Goal: Information Seeking & Learning: Learn about a topic

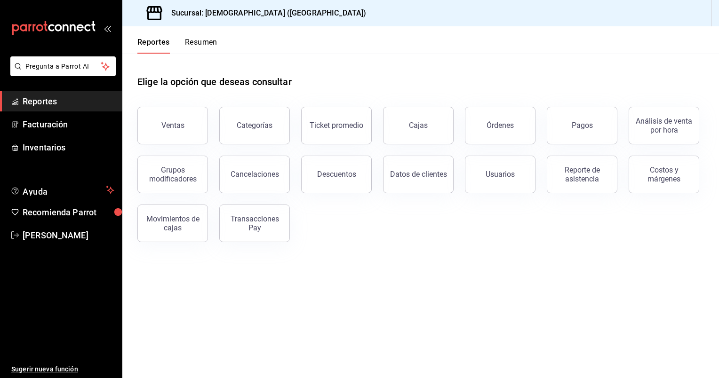
click at [40, 107] on span "Reportes" at bounding box center [69, 101] width 92 height 13
click at [45, 96] on span "Reportes" at bounding box center [69, 101] width 92 height 13
click at [185, 134] on button "Ventas" at bounding box center [172, 126] width 71 height 38
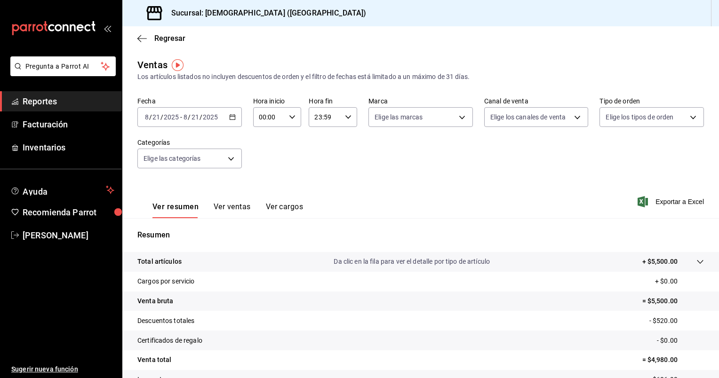
click at [225, 114] on div "[DATE] [DATE] - [DATE] [DATE]" at bounding box center [189, 117] width 105 height 20
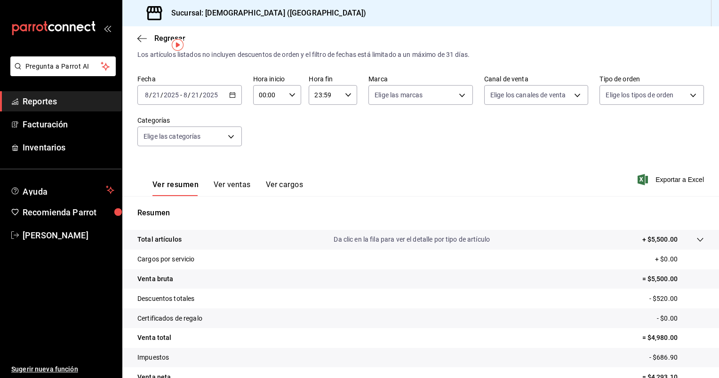
scroll to position [20, 0]
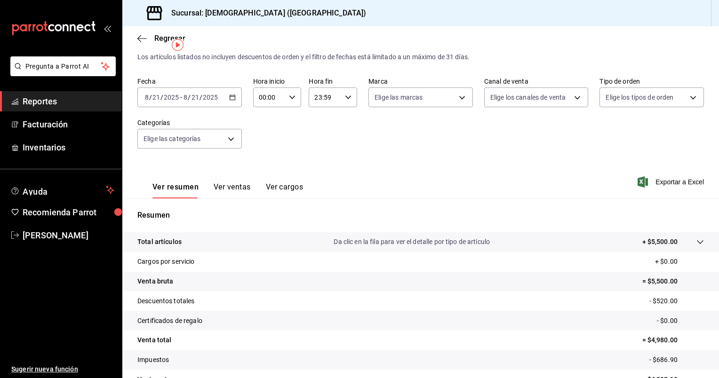
click at [234, 193] on button "Ver ventas" at bounding box center [232, 191] width 37 height 16
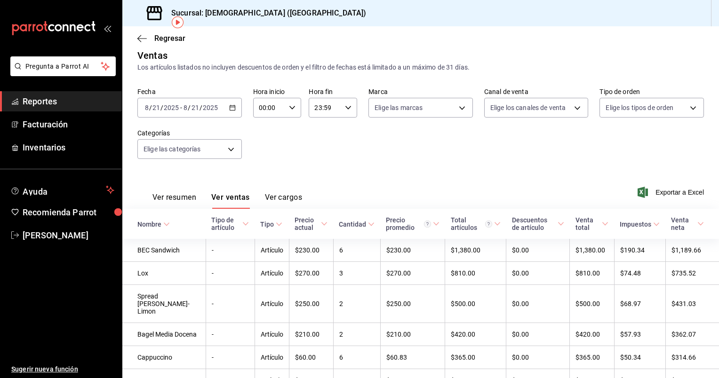
scroll to position [4, 0]
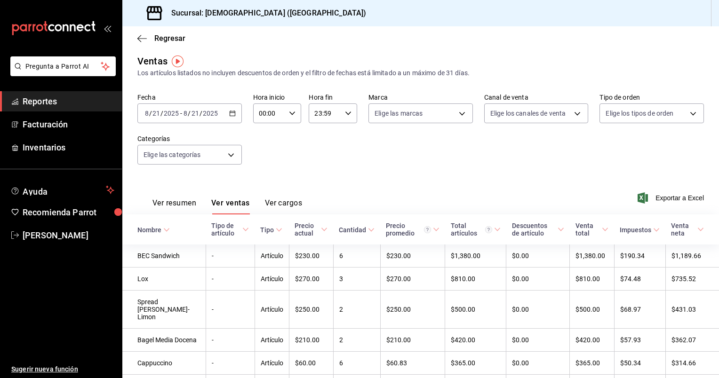
click at [161, 196] on div "Ver resumen Ver ventas Ver cargos" at bounding box center [219, 200] width 165 height 27
click at [162, 199] on button "Ver resumen" at bounding box center [175, 207] width 44 height 16
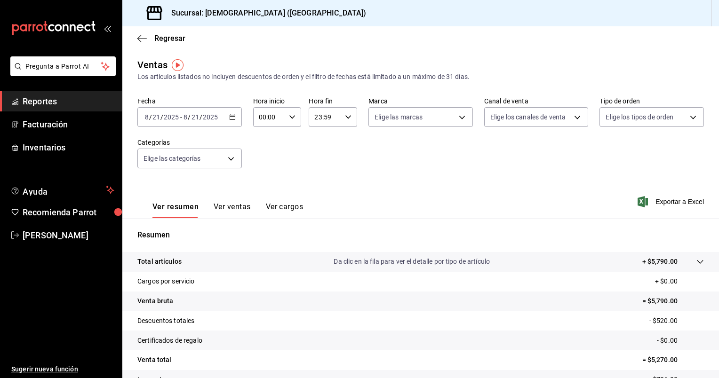
click at [235, 206] on button "Ver ventas" at bounding box center [232, 210] width 37 height 16
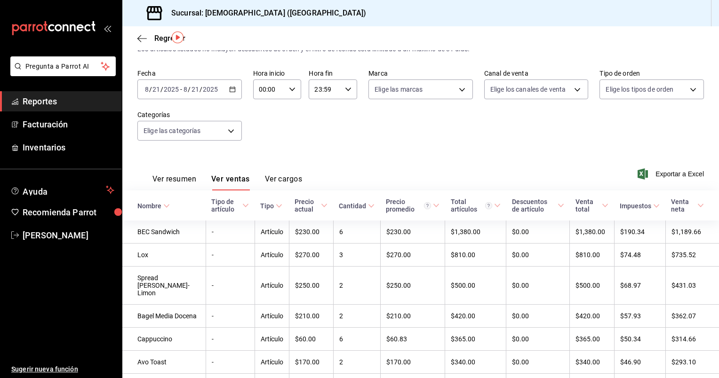
scroll to position [10, 0]
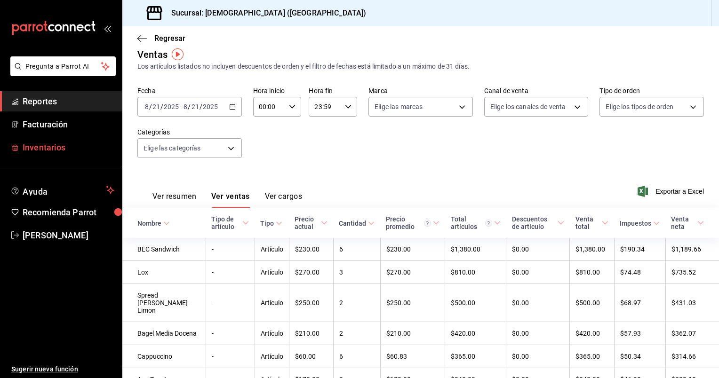
click at [49, 154] on link "Inventarios" at bounding box center [61, 147] width 122 height 20
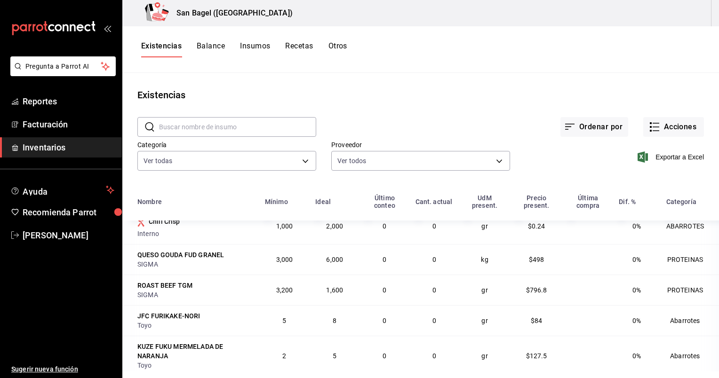
scroll to position [43, 0]
click at [306, 49] on button "Recetas" at bounding box center [299, 49] width 28 height 16
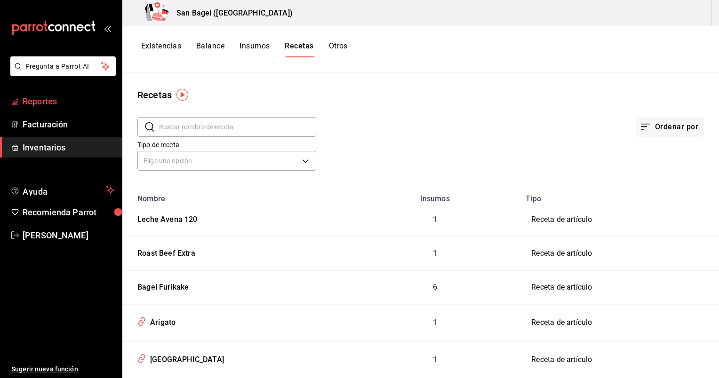
click at [48, 101] on span "Reportes" at bounding box center [69, 101] width 92 height 13
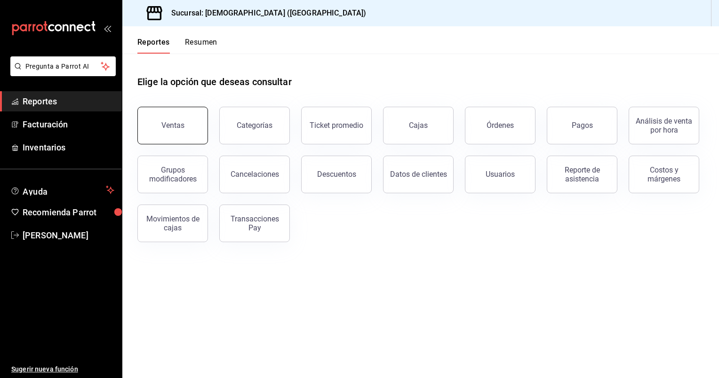
click at [173, 130] on button "Ventas" at bounding box center [172, 126] width 71 height 38
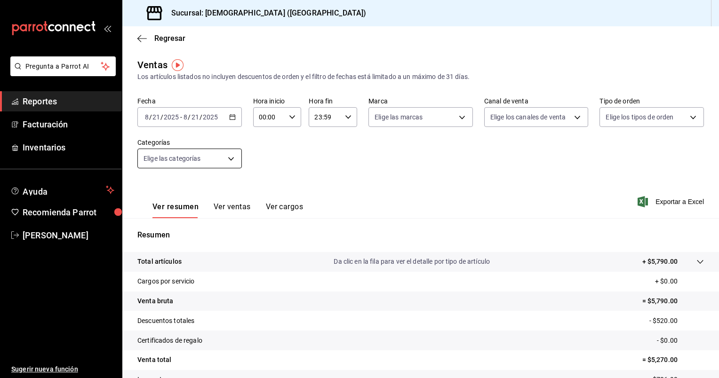
click at [199, 164] on body "Pregunta a Parrot AI Reportes Facturación Inventarios Ayuda Recomienda Parrot […" at bounding box center [359, 189] width 719 height 378
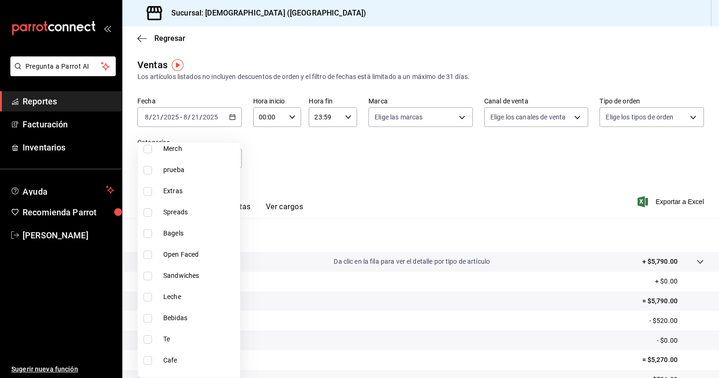
scroll to position [72, 0]
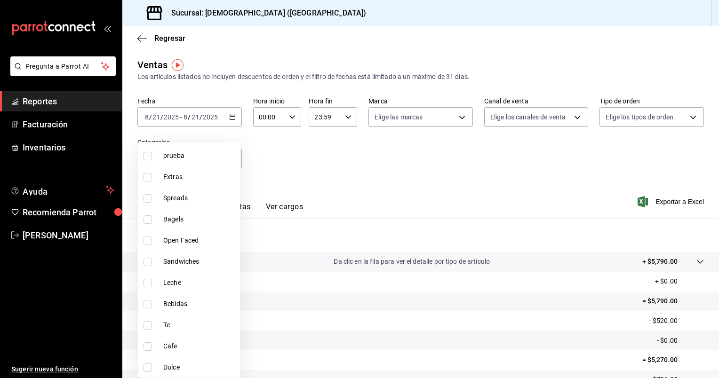
click at [149, 260] on input "checkbox" at bounding box center [148, 262] width 8 height 8
checkbox input "true"
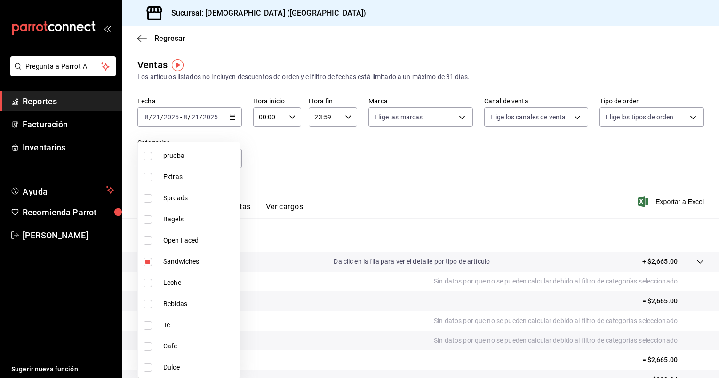
click at [323, 220] on div at bounding box center [359, 189] width 719 height 378
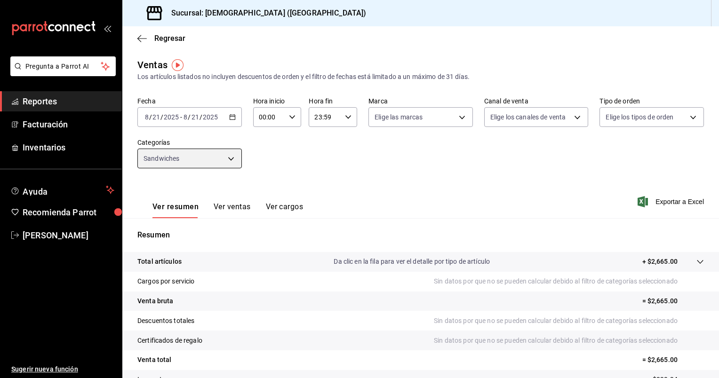
scroll to position [52, 0]
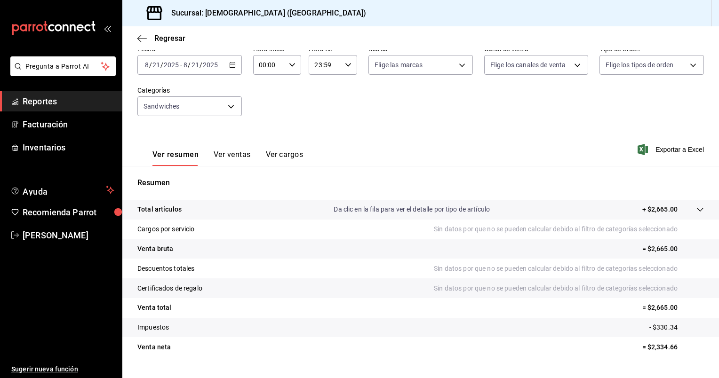
click at [237, 158] on button "Ver ventas" at bounding box center [232, 158] width 37 height 16
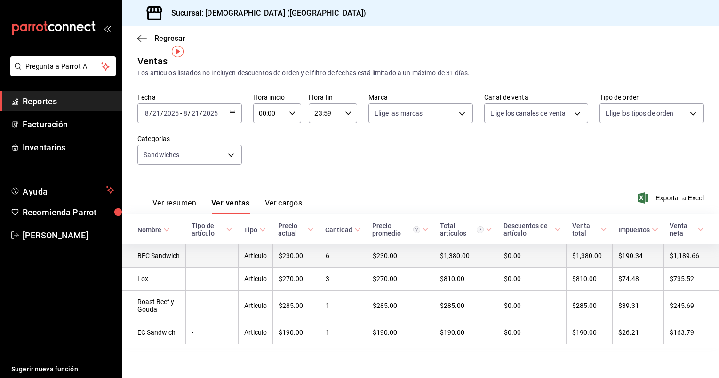
scroll to position [13, 0]
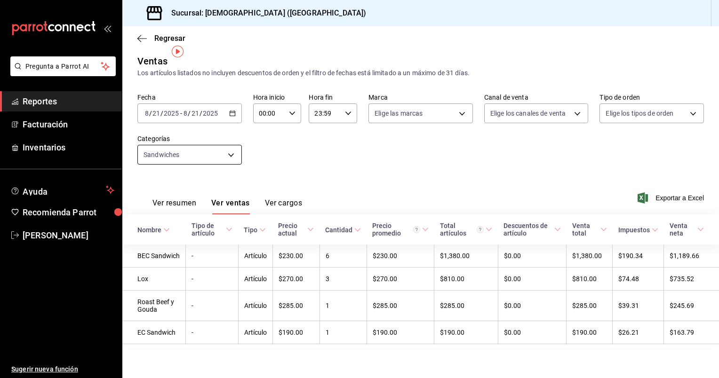
click at [226, 145] on body "Pregunta a Parrot AI Reportes Facturación Inventarios Ayuda Recomienda Parrot […" at bounding box center [359, 189] width 719 height 378
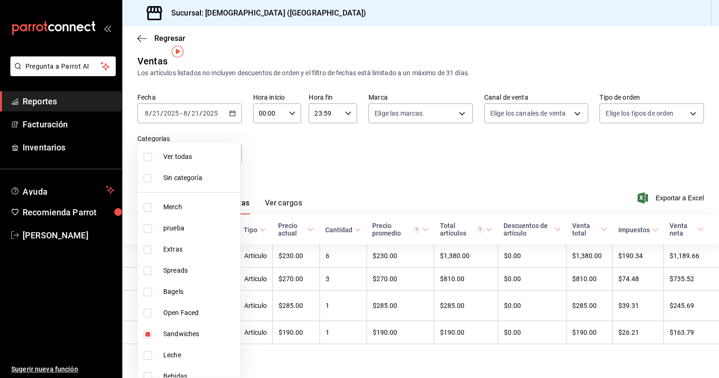
scroll to position [3, 0]
click at [176, 287] on span "Bagels" at bounding box center [199, 289] width 73 height 10
type input "34b3a8da-b2b7-45db-8516-b0c41fd9cd73,77e18410-c2f7-4ade-94f5-c15f4434e47e"
checkbox input "true"
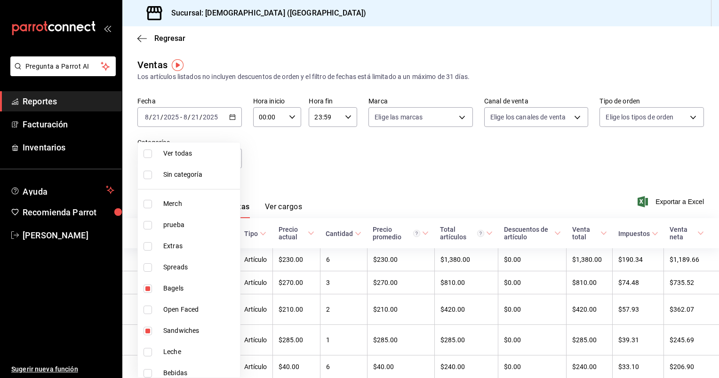
click at [160, 327] on li "Sandwiches" at bounding box center [189, 331] width 102 height 21
type input "77e18410-c2f7-4ade-94f5-c15f4434e47e"
checkbox input "false"
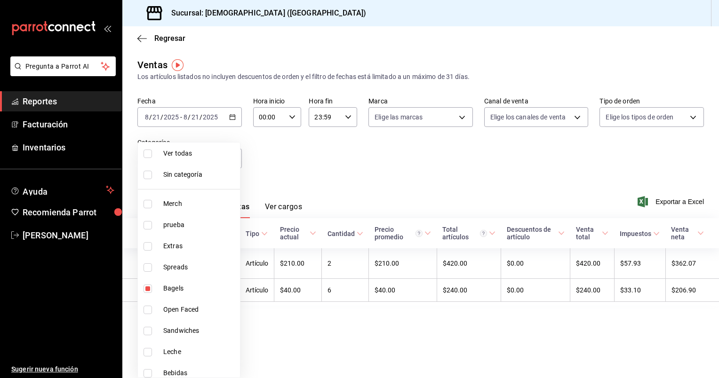
click at [289, 184] on div at bounding box center [359, 189] width 719 height 378
click at [213, 157] on body "Pregunta a Parrot AI Reportes Facturación Inventarios Ayuda Recomienda Parrot […" at bounding box center [359, 189] width 719 height 378
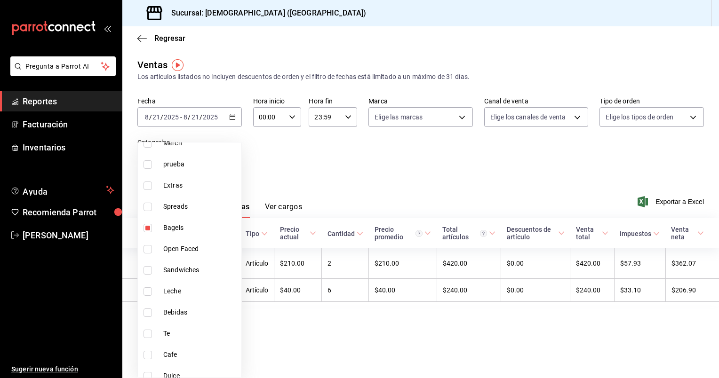
scroll to position [72, 0]
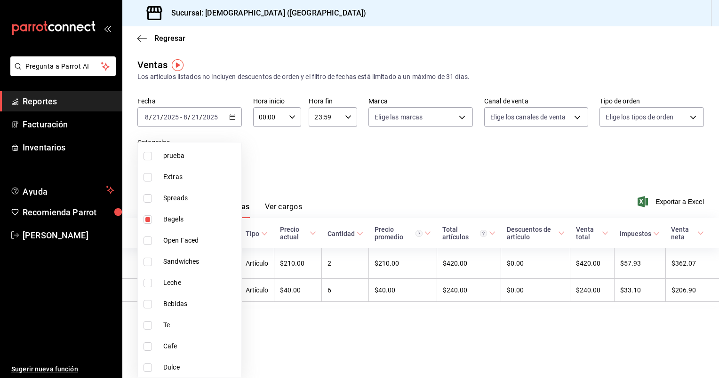
click at [189, 309] on li "Bebidas" at bounding box center [190, 304] width 104 height 21
type input "77e18410-c2f7-4ade-94f5-c15f4434e47e,0c25dbb3-fc3f-42bd-8f2c-f768d10fcd46"
checkbox input "true"
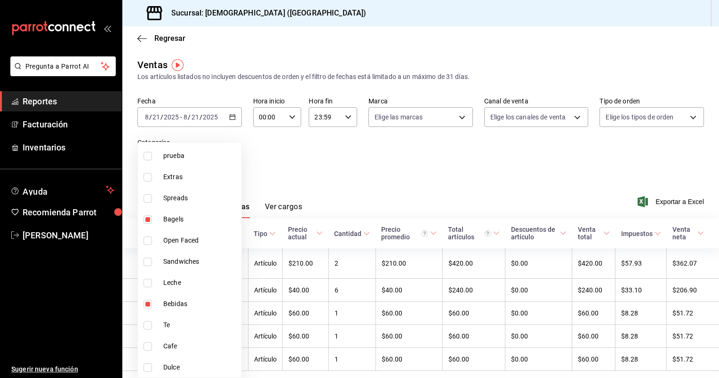
click at [166, 221] on span "Bagels" at bounding box center [200, 220] width 74 height 10
type input "0c25dbb3-fc3f-42bd-8f2c-f768d10fcd46"
checkbox input "false"
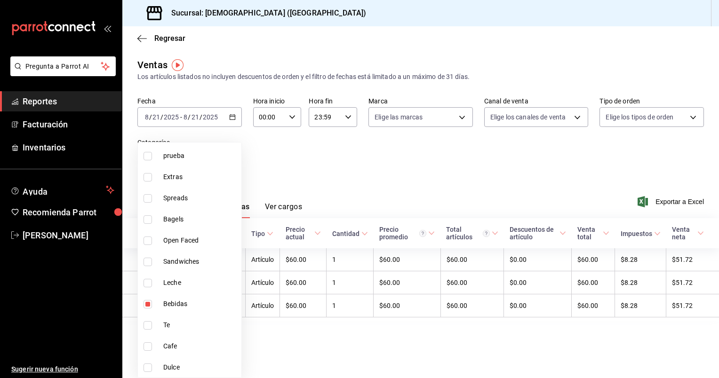
click at [282, 175] on div at bounding box center [359, 189] width 719 height 378
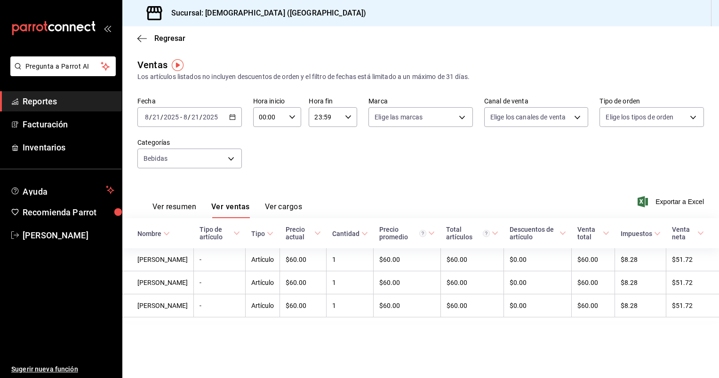
click at [236, 118] on div "[DATE] [DATE] - [DATE] [DATE]" at bounding box center [189, 117] width 105 height 20
click at [183, 226] on span "Rango de fechas" at bounding box center [181, 230] width 73 height 10
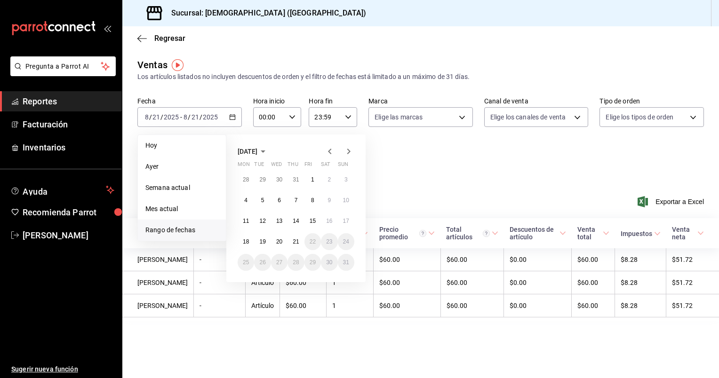
click at [328, 151] on icon "button" at bounding box center [329, 151] width 11 height 11
click at [257, 265] on button "29" at bounding box center [262, 262] width 16 height 17
click at [259, 265] on button "29" at bounding box center [262, 262] width 16 height 17
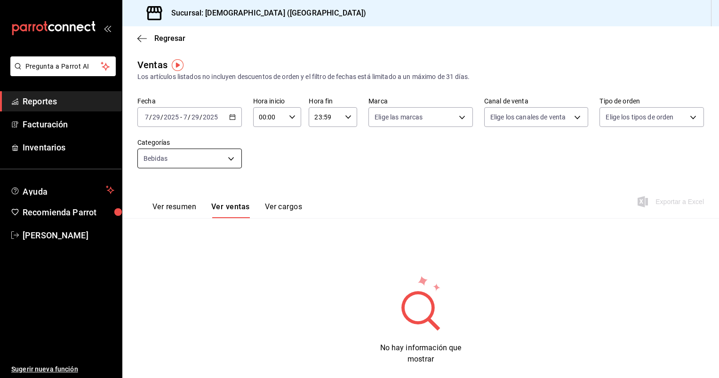
click at [225, 156] on body "Pregunta a Parrot AI Reportes Facturación Inventarios Ayuda Recomienda Parrot […" at bounding box center [359, 189] width 719 height 378
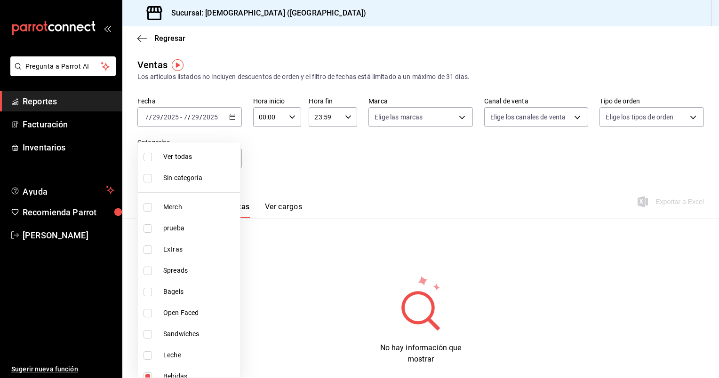
click at [182, 164] on li "Ver todas" at bounding box center [189, 156] width 102 height 21
type input "070e0bef-fb15-4d01-8495-686648f639db,a08b18f0-c062-45ec-b595-1267313c1a49,67871…"
checkbox input "true"
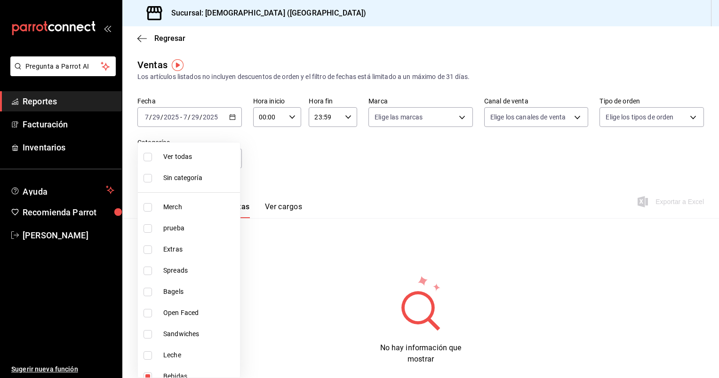
checkbox input "true"
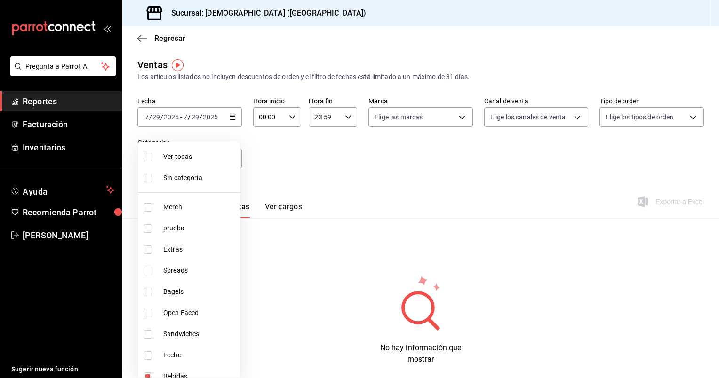
checkbox input "true"
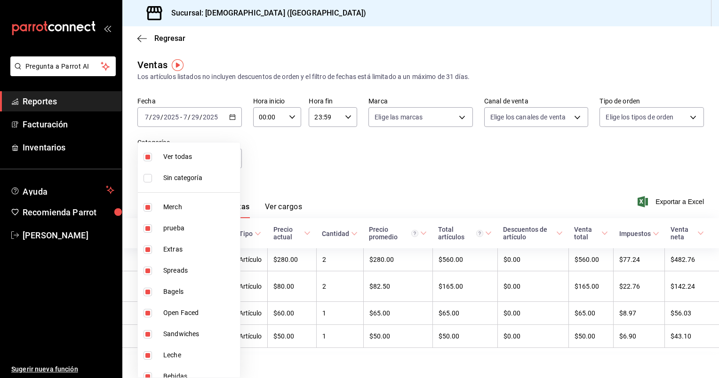
click at [298, 168] on div at bounding box center [359, 189] width 719 height 378
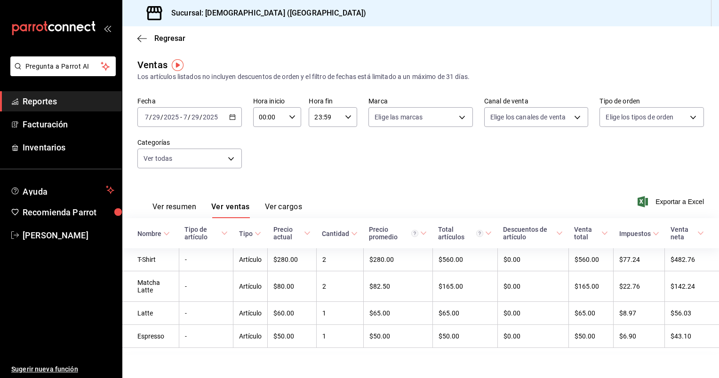
click at [230, 116] on icon "button" at bounding box center [232, 117] width 7 height 7
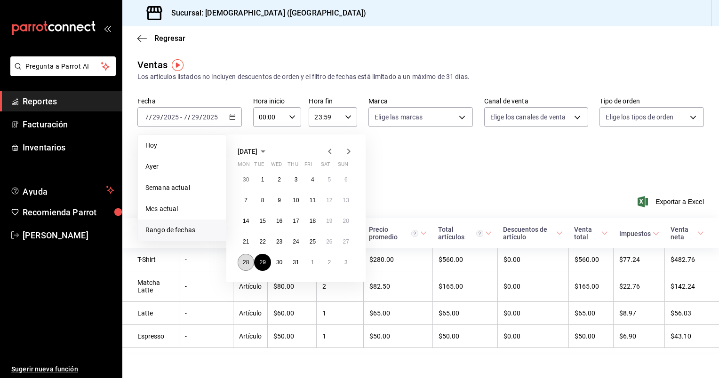
click at [248, 260] on abbr "28" at bounding box center [246, 262] width 6 height 7
click at [242, 266] on button "28" at bounding box center [246, 262] width 16 height 17
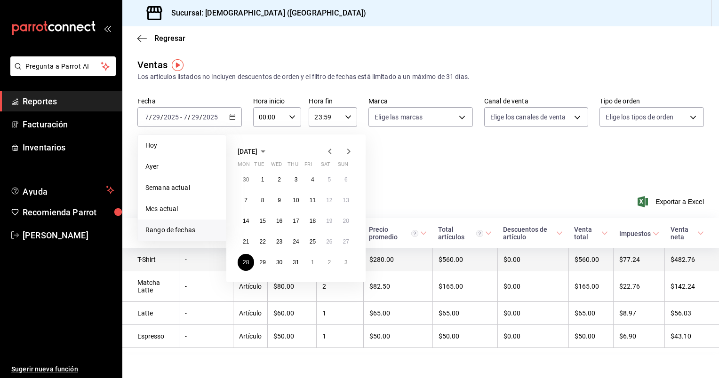
click at [242, 266] on td "Artículo" at bounding box center [250, 260] width 34 height 23
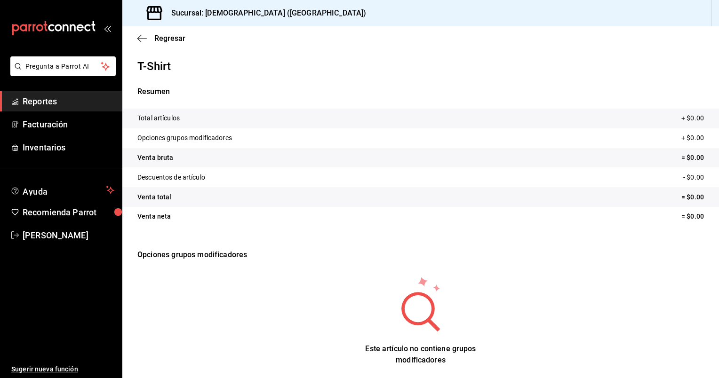
scroll to position [7, 0]
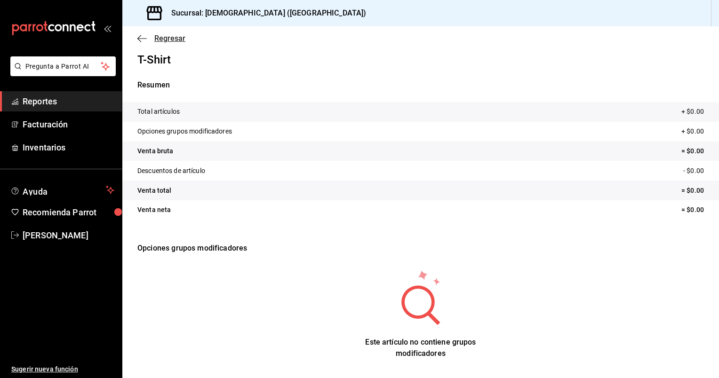
click at [144, 39] on icon "button" at bounding box center [141, 38] width 9 height 8
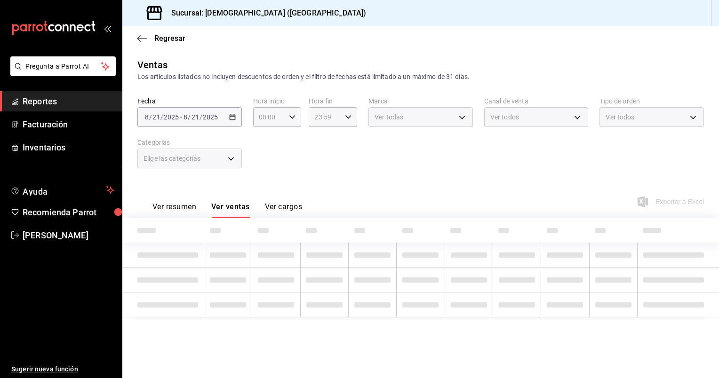
type input "070e0bef-fb15-4d01-8495-686648f639db,a08b18f0-c062-45ec-b595-1267313c1a49,67871…"
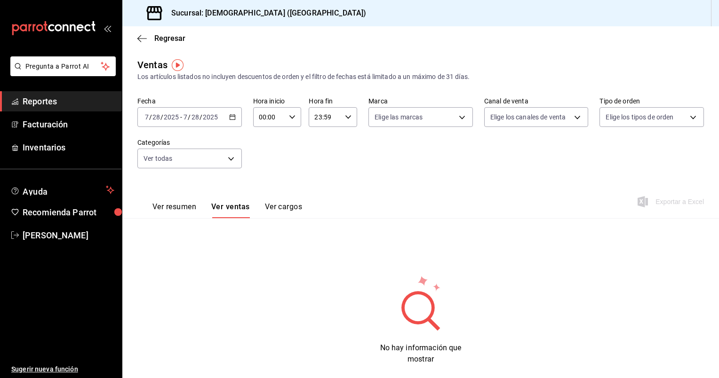
click at [172, 116] on input "2025" at bounding box center [171, 117] width 16 height 8
click at [230, 120] on \(Stroke\) "button" at bounding box center [233, 117] width 6 height 5
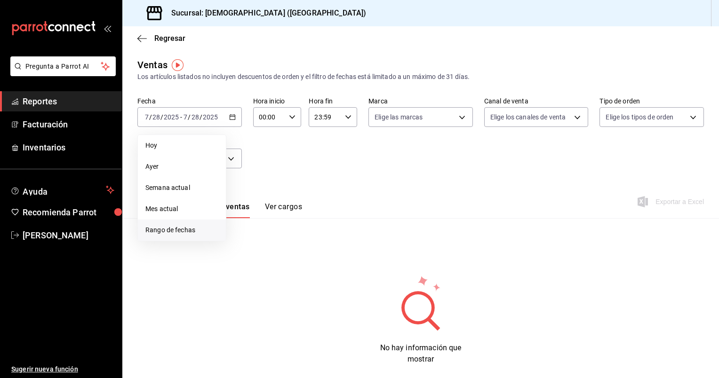
click at [184, 231] on span "Rango de fechas" at bounding box center [181, 230] width 73 height 10
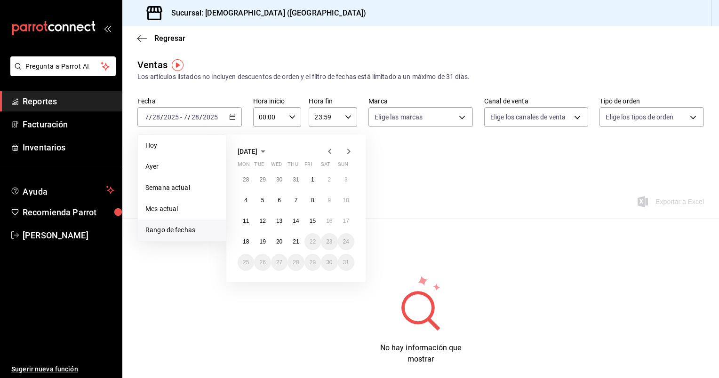
click at [330, 152] on icon "button" at bounding box center [329, 152] width 3 height 6
click at [260, 260] on abbr "29" at bounding box center [262, 262] width 6 height 7
click at [264, 259] on abbr "29" at bounding box center [262, 262] width 6 height 7
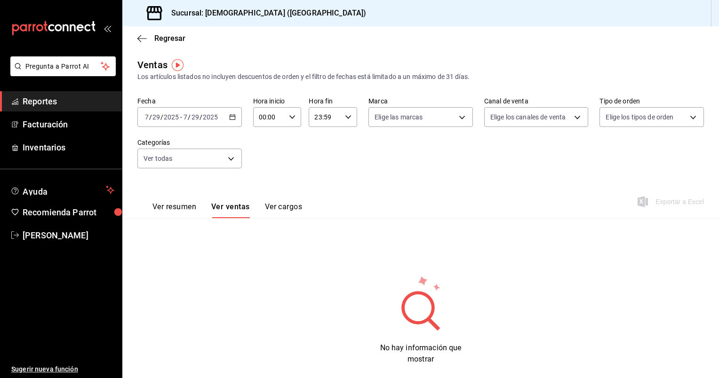
click at [264, 259] on div "Ventas Los artículos listados no incluyen descuentos de orden y el filtro de fe…" at bounding box center [420, 219] width 597 height 322
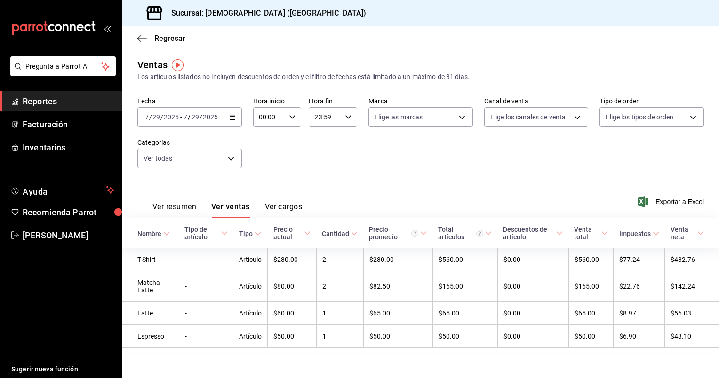
drag, startPoint x: 264, startPoint y: 259, endPoint x: 236, endPoint y: 180, distance: 84.3
click at [236, 180] on div "Ver resumen Ver ventas Ver cargos Exportar a Excel" at bounding box center [420, 199] width 597 height 39
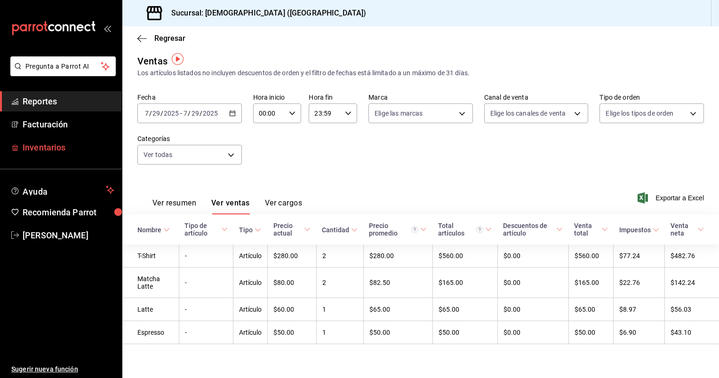
click at [54, 150] on span "Inventarios" at bounding box center [69, 147] width 92 height 13
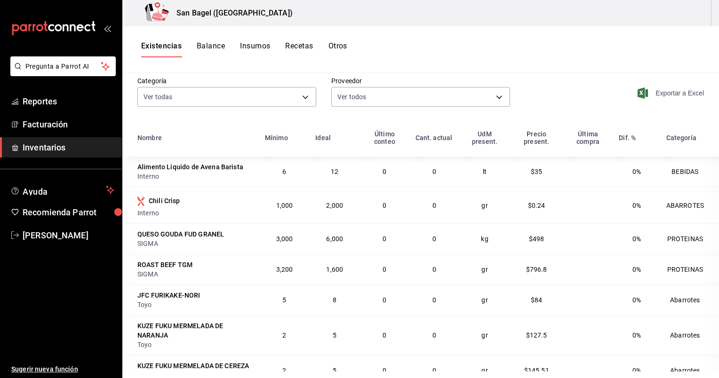
click at [645, 91] on span "Exportar a Excel" at bounding box center [672, 93] width 64 height 11
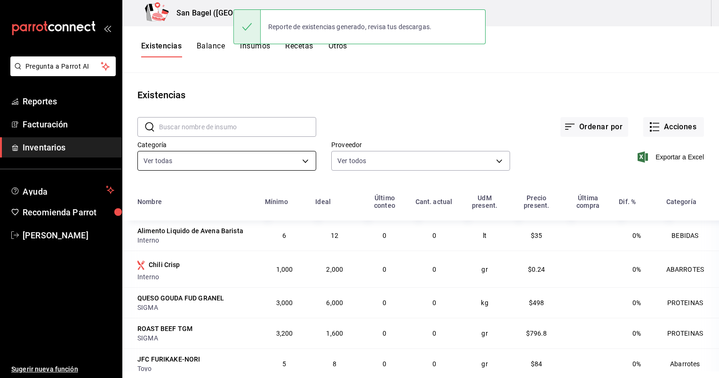
click at [282, 162] on body "Pregunta a Parrot AI Reportes Facturación Inventarios Ayuda Recomienda Parrot […" at bounding box center [359, 186] width 719 height 372
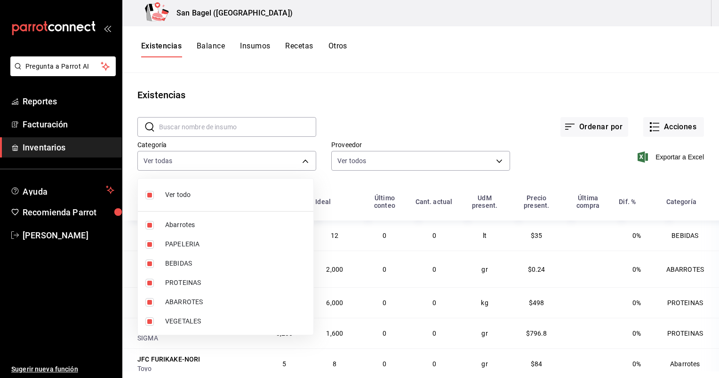
click at [149, 194] on input "checkbox" at bounding box center [149, 195] width 8 height 8
checkbox input "false"
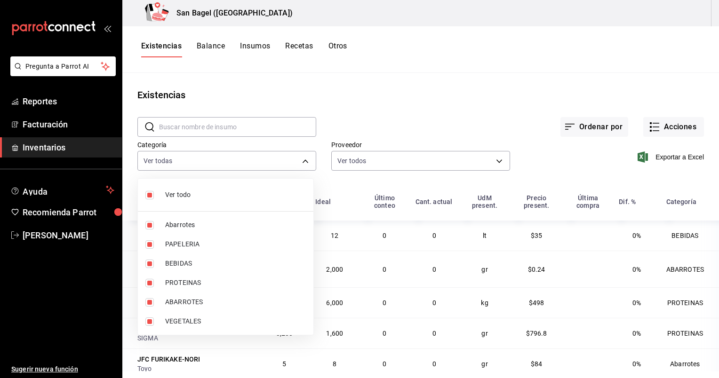
checkbox input "false"
click at [153, 224] on input "checkbox" at bounding box center [149, 225] width 8 height 8
checkbox input "true"
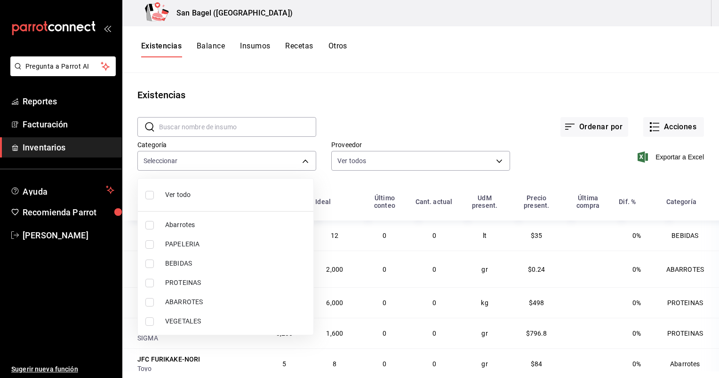
type input "27b44e99-3c5e-4e4a-ae3f-ec5e64e54c86"
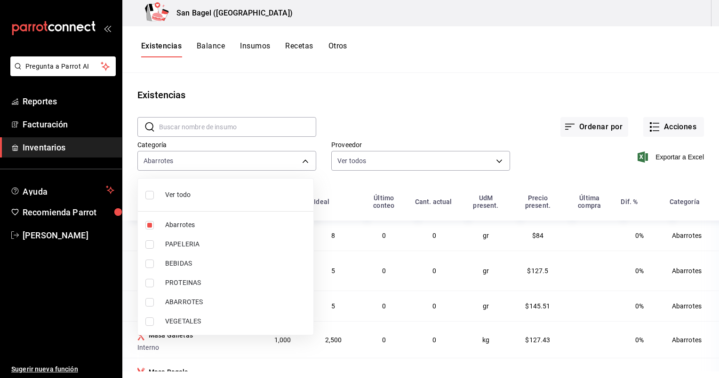
click at [373, 191] on div at bounding box center [359, 189] width 719 height 378
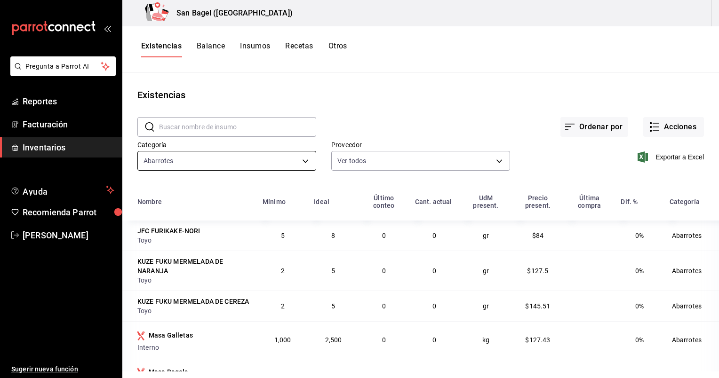
click at [291, 158] on body "Pregunta a Parrot AI Reportes Facturación Inventarios Ayuda Recomienda Parrot […" at bounding box center [359, 186] width 719 height 372
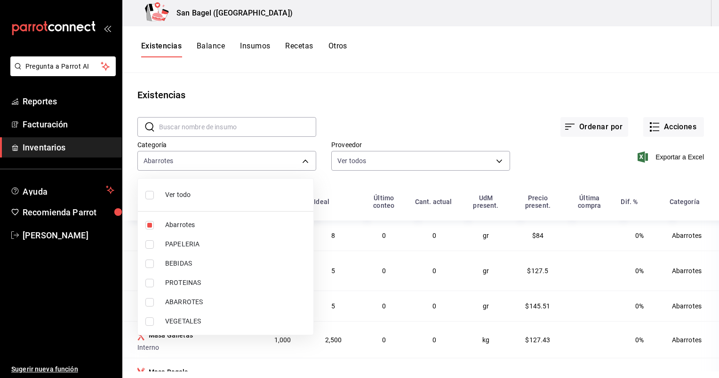
click at [156, 221] on label at bounding box center [151, 225] width 12 height 8
click at [154, 221] on input "checkbox" at bounding box center [149, 225] width 8 height 8
checkbox input "true"
type input "27b44e99-3c5e-4e4a-ae3f-ec5e64e54c86"
click at [153, 303] on input "checkbox" at bounding box center [149, 302] width 8 height 8
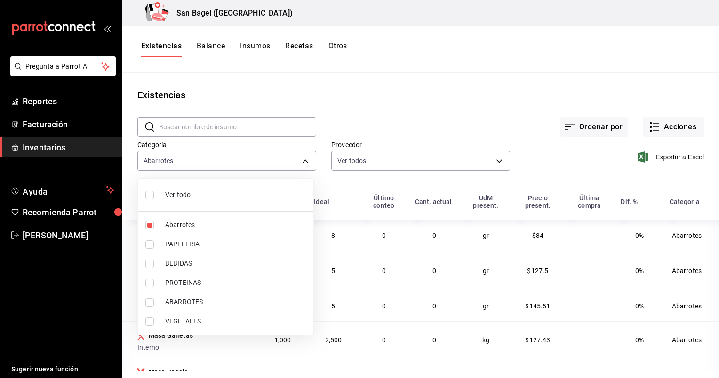
checkbox input "true"
type input "27b44e99-3c5e-4e4a-ae3f-ec5e64e54c86,e33c4069-3417-4f85-9407-0ae3eecd41a6"
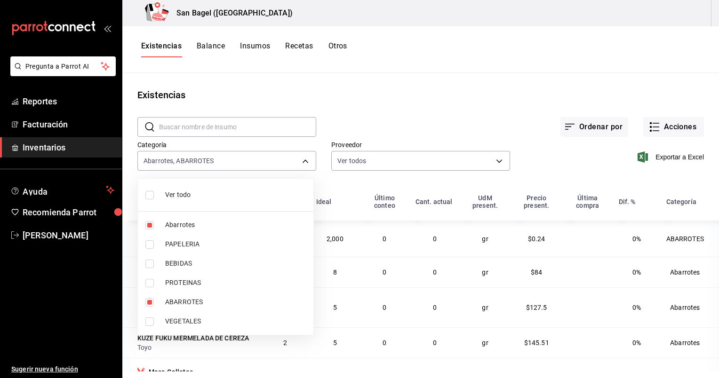
click at [150, 223] on input "checkbox" at bounding box center [149, 225] width 8 height 8
checkbox input "false"
type input "e33c4069-3417-4f85-9407-0ae3eecd41a6"
click at [563, 165] on div at bounding box center [359, 189] width 719 height 378
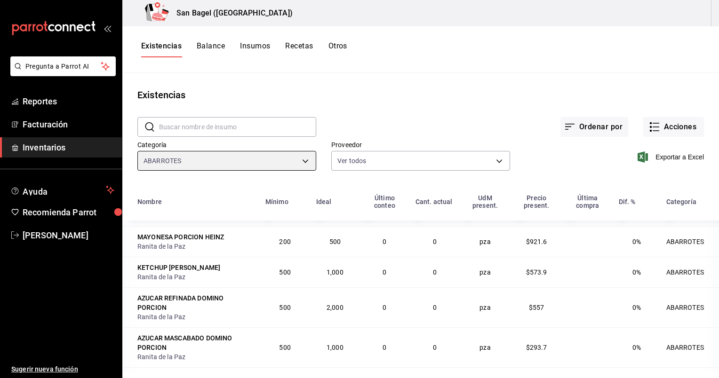
scroll to position [258, 0]
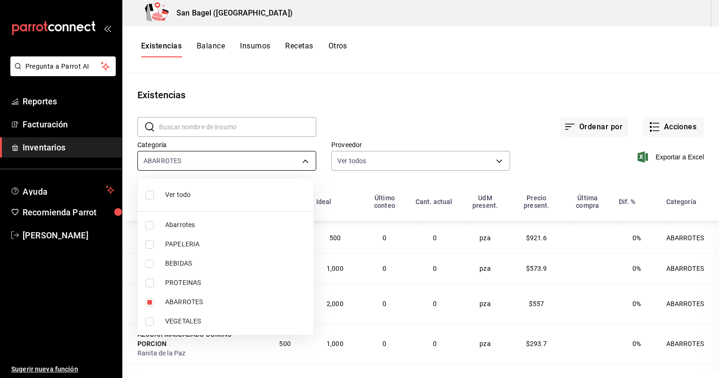
click at [280, 161] on body "Pregunta a Parrot AI Reportes Facturación Inventarios Ayuda Recomienda Parrot […" at bounding box center [359, 186] width 719 height 372
click at [156, 228] on label at bounding box center [151, 225] width 12 height 8
click at [154, 228] on input "checkbox" at bounding box center [149, 225] width 8 height 8
checkbox input "false"
type input "e33c4069-3417-4f85-9407-0ae3eecd41a6"
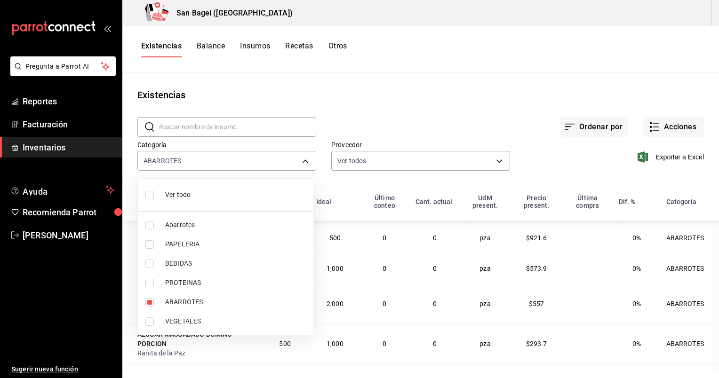
click at [150, 226] on input "checkbox" at bounding box center [149, 225] width 8 height 8
checkbox input "true"
type input "e33c4069-3417-4f85-9407-0ae3eecd41a6,27b44e99-3c5e-4e4a-ae3f-ec5e64e54c86"
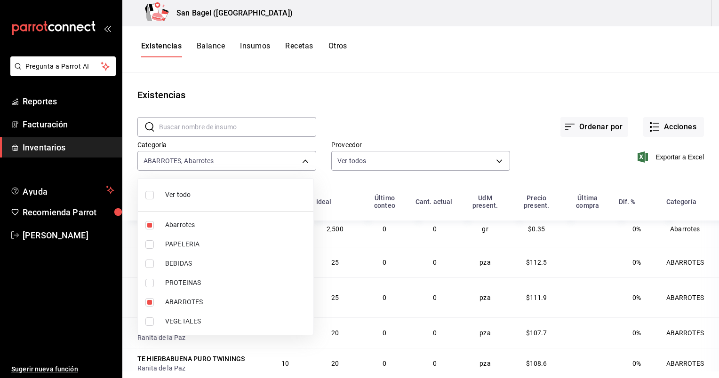
click at [423, 130] on div at bounding box center [359, 189] width 719 height 378
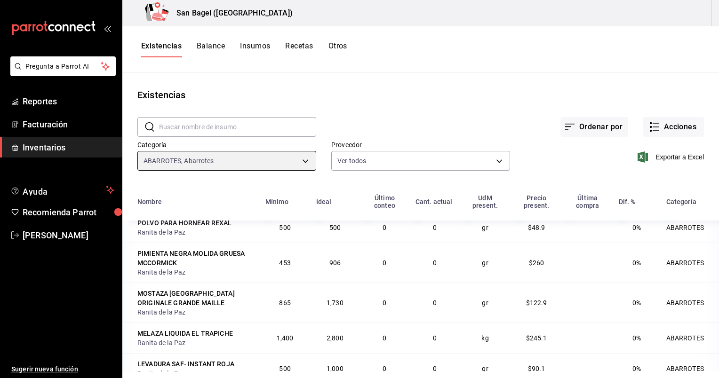
scroll to position [908, 0]
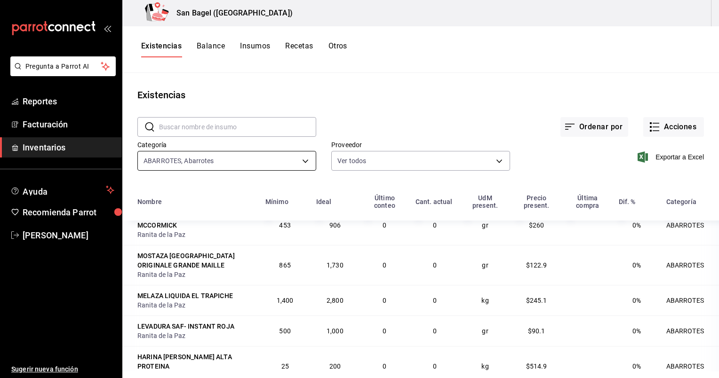
click at [271, 168] on body "Pregunta a Parrot AI Reportes Facturación Inventarios Ayuda Recomienda Parrot […" at bounding box center [359, 186] width 719 height 372
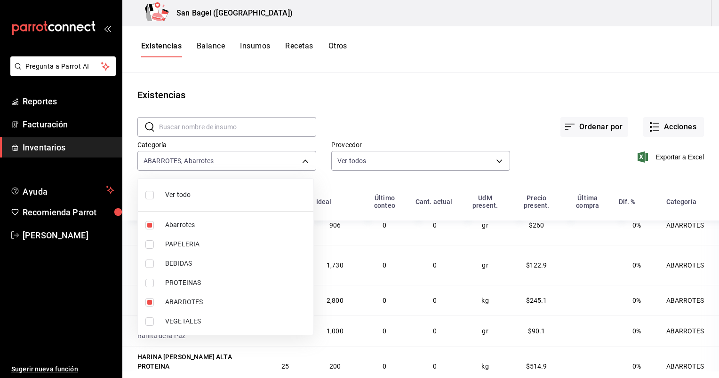
click at [153, 299] on input "checkbox" at bounding box center [149, 302] width 8 height 8
checkbox input "false"
type input "27b44e99-3c5e-4e4a-ae3f-ec5e64e54c86"
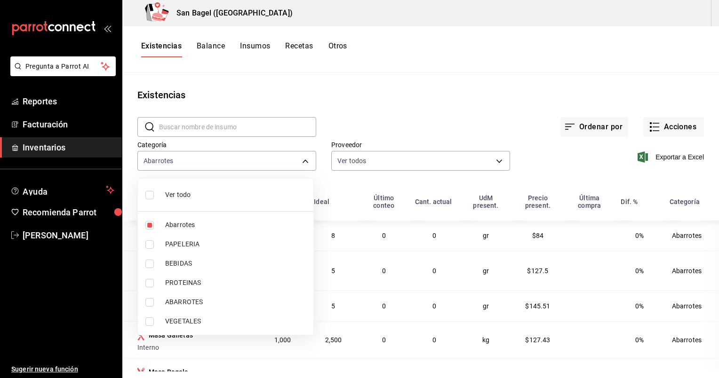
scroll to position [0, 0]
click at [542, 157] on div at bounding box center [359, 189] width 719 height 378
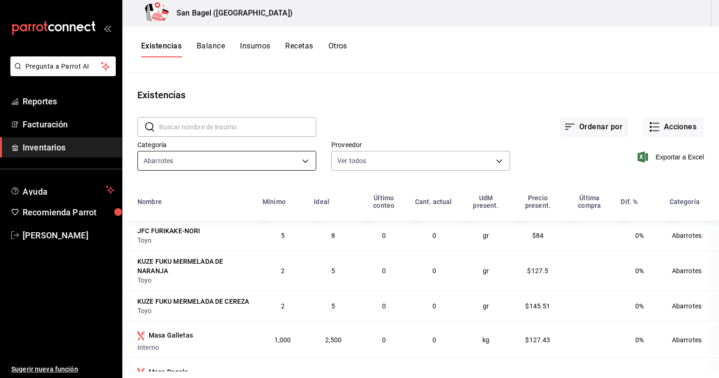
click at [187, 168] on body "Pregunta a Parrot AI Reportes Facturación Inventarios Ayuda Recomienda Parrot […" at bounding box center [359, 186] width 719 height 372
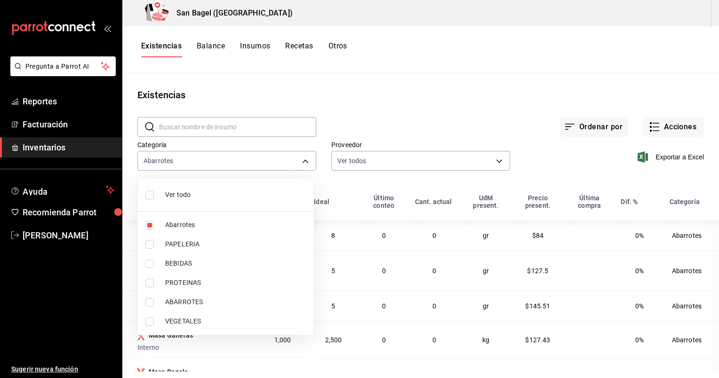
click at [157, 228] on label at bounding box center [151, 225] width 12 height 8
click at [154, 228] on input "checkbox" at bounding box center [149, 225] width 8 height 8
checkbox input "true"
type input "27b44e99-3c5e-4e4a-ae3f-ec5e64e54c86"
click at [152, 300] on input "checkbox" at bounding box center [149, 302] width 8 height 8
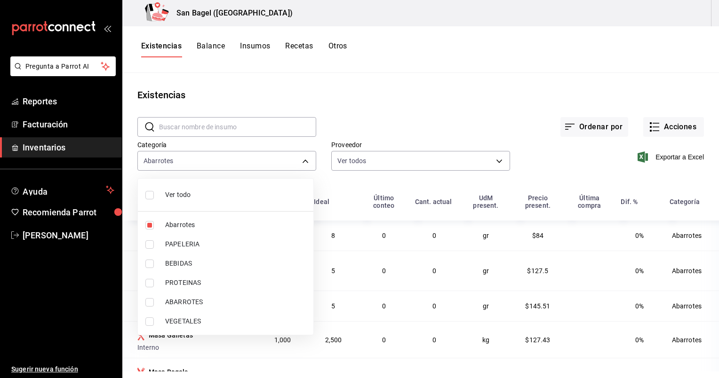
checkbox input "true"
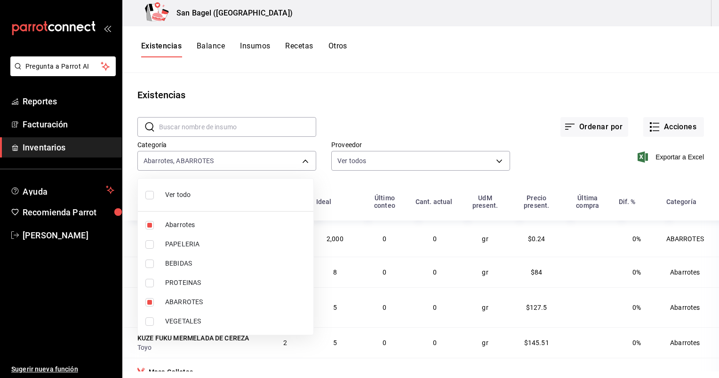
click at [500, 87] on div at bounding box center [359, 189] width 719 height 378
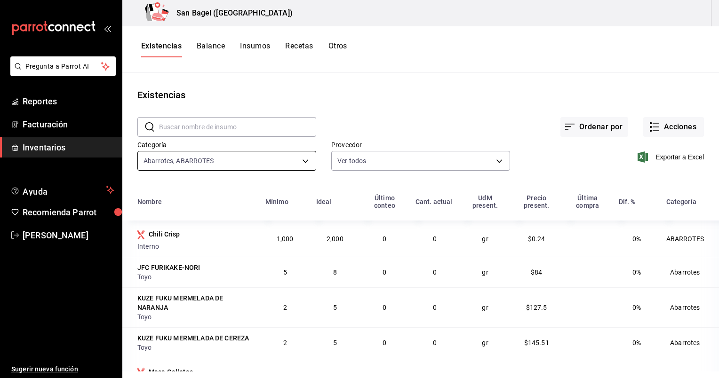
click at [295, 158] on body "Pregunta a Parrot AI Reportes Facturación Inventarios Ayuda Recomienda Parrot […" at bounding box center [359, 186] width 719 height 372
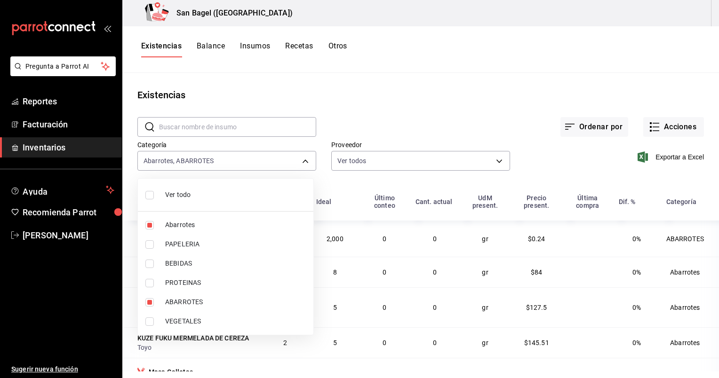
click at [156, 229] on li "Abarrotes" at bounding box center [226, 225] width 176 height 19
type input "e33c4069-3417-4f85-9407-0ae3eecd41a6"
checkbox input "false"
click at [151, 302] on input "checkbox" at bounding box center [149, 302] width 8 height 8
checkbox input "false"
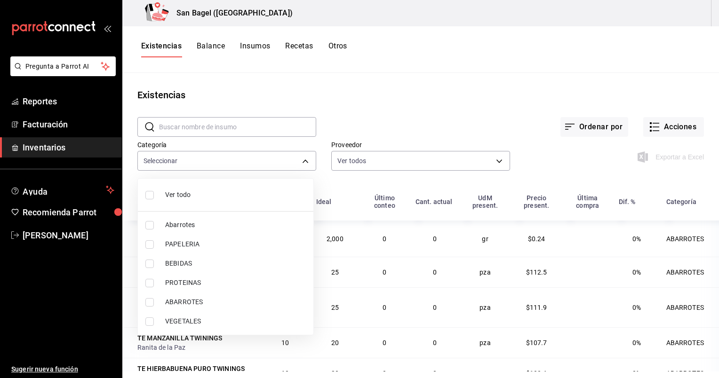
click at [153, 243] on input "checkbox" at bounding box center [149, 245] width 8 height 8
click at [151, 243] on input "checkbox" at bounding box center [149, 245] width 8 height 8
checkbox input "false"
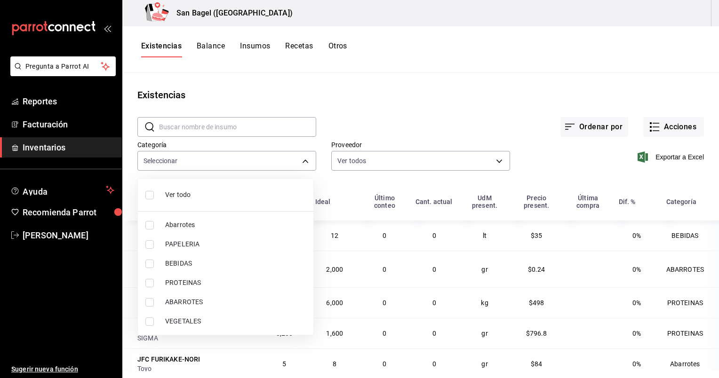
click at [146, 244] on input "checkbox" at bounding box center [149, 245] width 8 height 8
checkbox input "true"
type input "2977c4a5-c3b5-4d59-a0fe-62f759541c49"
click at [146, 244] on input "checkbox" at bounding box center [149, 245] width 8 height 8
checkbox input "false"
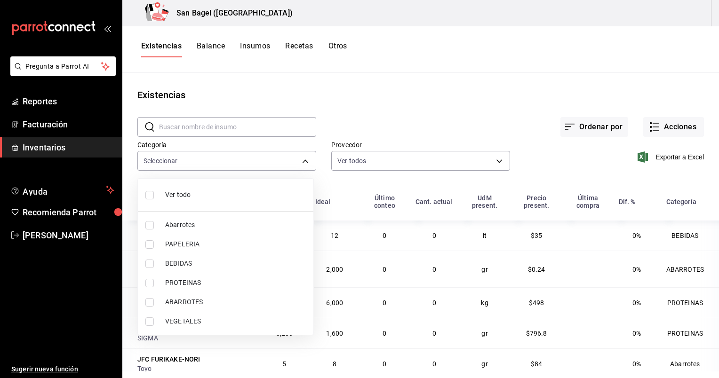
click at [153, 245] on input "checkbox" at bounding box center [149, 245] width 8 height 8
checkbox input "true"
type input "2977c4a5-c3b5-4d59-a0fe-62f759541c49"
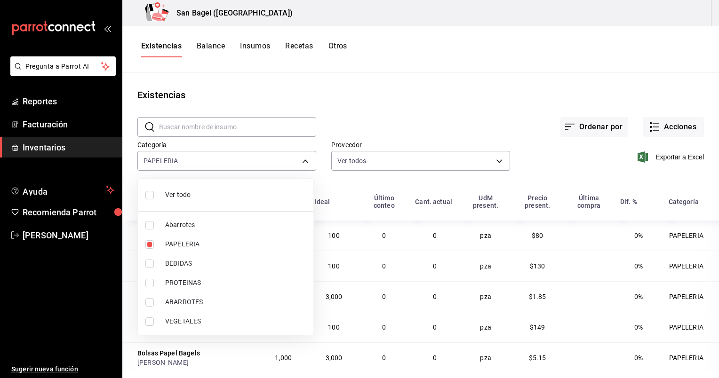
click at [359, 174] on div at bounding box center [359, 189] width 719 height 378
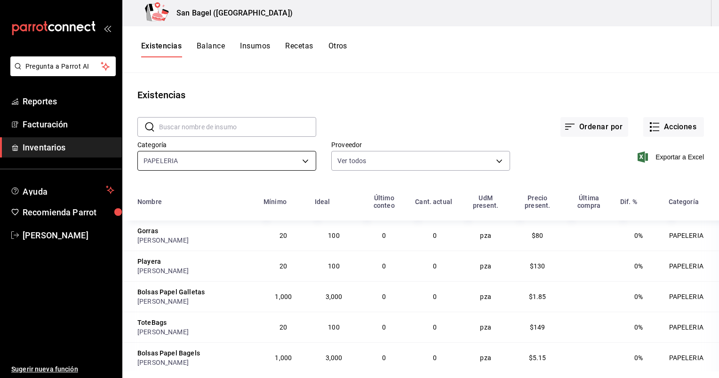
click at [224, 163] on body "Pregunta a Parrot AI Reportes Facturación Inventarios Ayuda Recomienda Parrot […" at bounding box center [359, 186] width 719 height 372
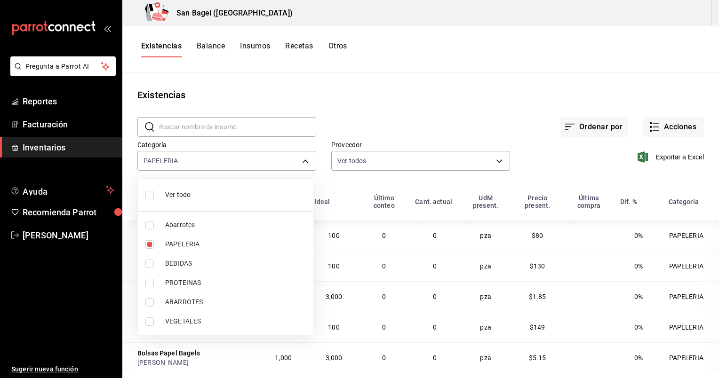
click at [148, 227] on input "checkbox" at bounding box center [149, 225] width 8 height 8
checkbox input "true"
type input "2977c4a5-c3b5-4d59-a0fe-62f759541c49,27b44e99-3c5e-4e4a-ae3f-ec5e64e54c86"
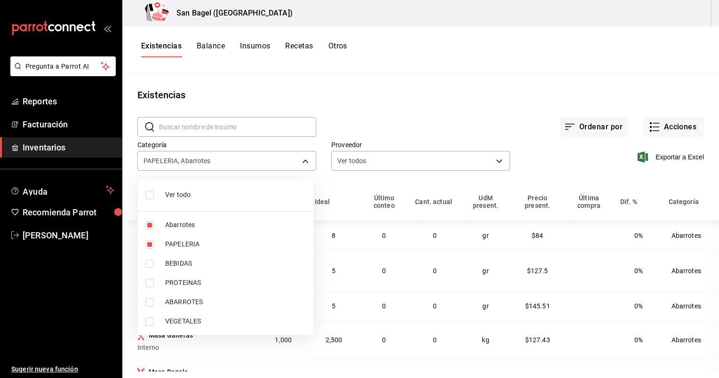
click at [149, 247] on input "checkbox" at bounding box center [149, 245] width 8 height 8
checkbox input "false"
type input "27b44e99-3c5e-4e4a-ae3f-ec5e64e54c86"
click at [152, 262] on input "checkbox" at bounding box center [149, 264] width 8 height 8
checkbox input "true"
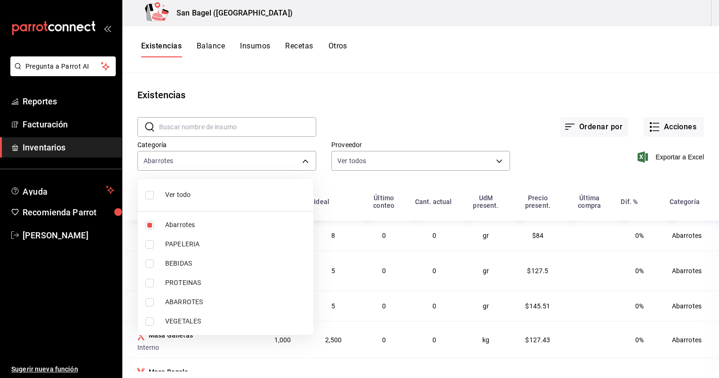
type input "27b44e99-3c5e-4e4a-ae3f-ec5e64e54c86,e8b4c6e5-eee6-4e21-8dda-aab5b40c880e"
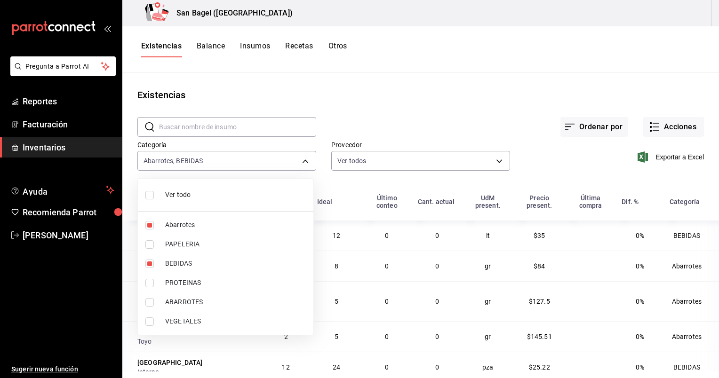
click at [151, 305] on input "checkbox" at bounding box center [149, 302] width 8 height 8
checkbox input "true"
type input "27b44e99-3c5e-4e4a-ae3f-ec5e64e54c86,e8b4c6e5-eee6-4e21-8dda-aab5b40c880e,e33c4…"
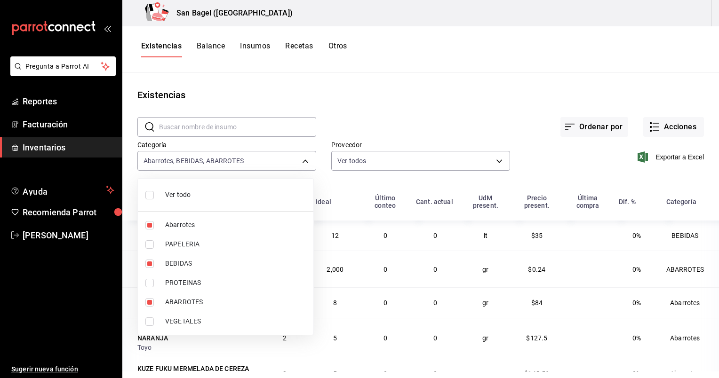
click at [151, 287] on input "checkbox" at bounding box center [149, 283] width 8 height 8
checkbox input "true"
type input "27b44e99-3c5e-4e4a-ae3f-ec5e64e54c86,e8b4c6e5-eee6-4e21-8dda-aab5b40c880e,e33c4…"
click at [149, 320] on input "checkbox" at bounding box center [149, 322] width 8 height 8
checkbox input "true"
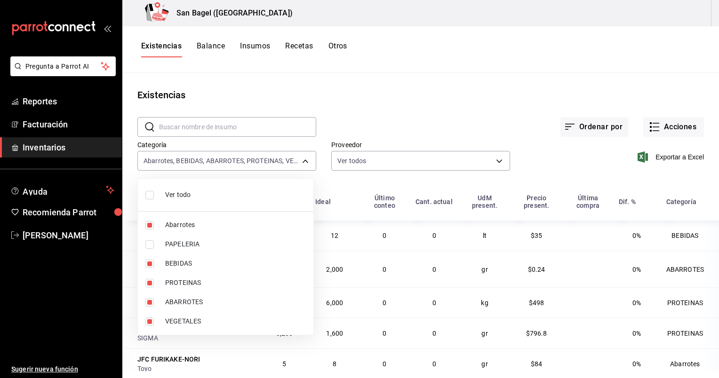
type input "27b44e99-3c5e-4e4a-ae3f-ec5e64e54c86,e8b4c6e5-eee6-4e21-8dda-aab5b40c880e,e33c4…"
click at [460, 87] on div at bounding box center [359, 189] width 719 height 378
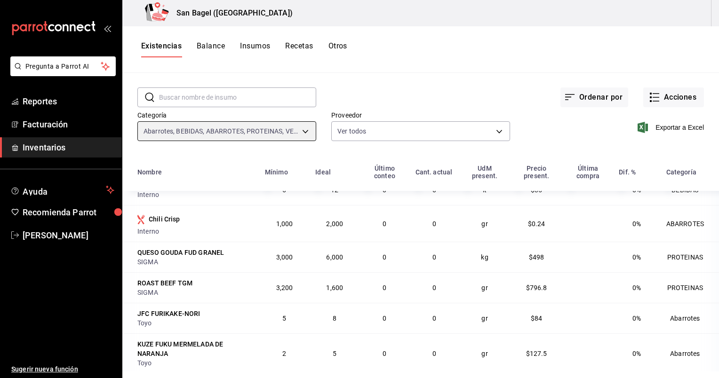
scroll to position [11, 0]
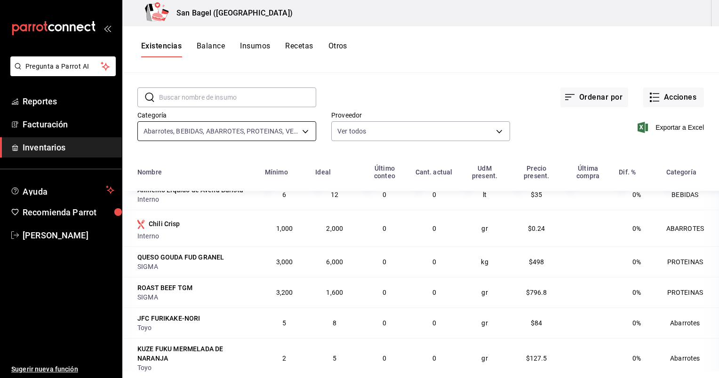
click at [297, 136] on body "Pregunta a Parrot AI Reportes Facturación Inventarios Ayuda Recomienda Parrot […" at bounding box center [359, 186] width 719 height 372
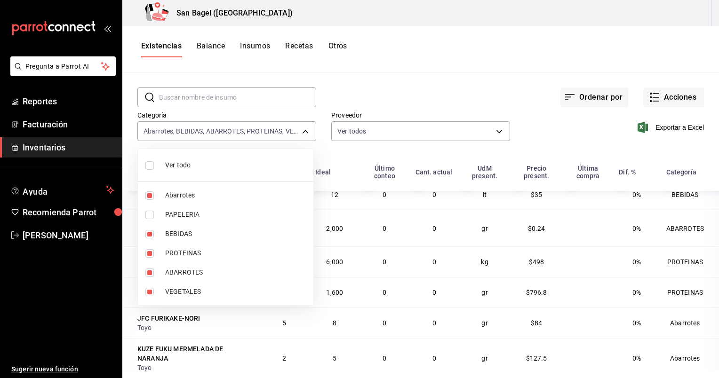
click at [149, 196] on input "checkbox" at bounding box center [149, 196] width 8 height 8
checkbox input "false"
type input "e8b4c6e5-eee6-4e21-8dda-aab5b40c880e,e33c4069-3417-4f85-9407-0ae3eecd41a6,d5ef0…"
click at [149, 217] on input "checkbox" at bounding box center [149, 215] width 8 height 8
checkbox input "true"
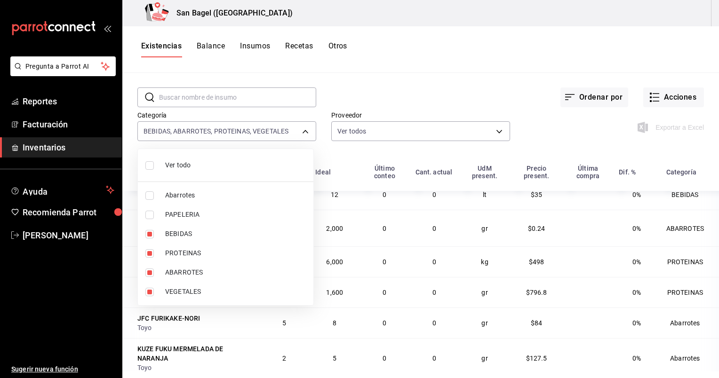
click at [149, 233] on input "checkbox" at bounding box center [149, 234] width 8 height 8
checkbox input "false"
click at [151, 212] on input "checkbox" at bounding box center [149, 215] width 8 height 8
checkbox input "false"
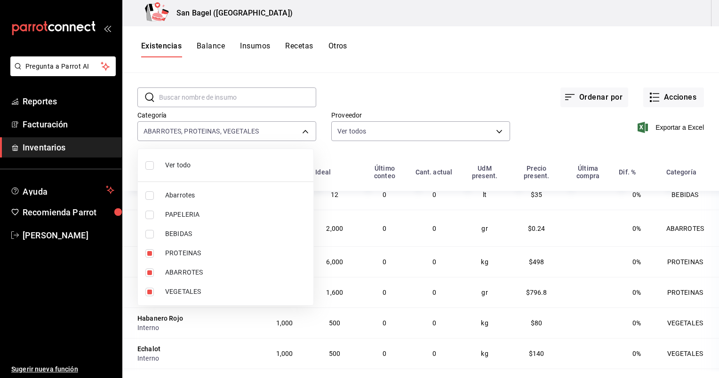
type input "e33c4069-3417-4f85-9407-0ae3eecd41a6,d5ef0e78-5e3f-4c43-83de-6ff100dacfeb,b7a54…"
click at [152, 214] on input "checkbox" at bounding box center [149, 215] width 8 height 8
click at [149, 215] on input "checkbox" at bounding box center [149, 215] width 8 height 8
checkbox input "false"
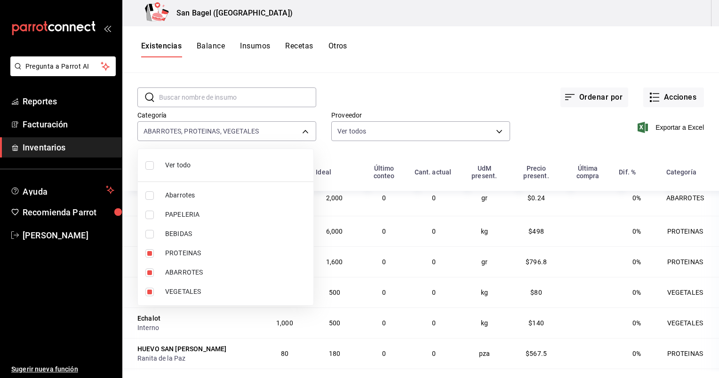
type input "e33c4069-3417-4f85-9407-0ae3eecd41a6,d5ef0e78-5e3f-4c43-83de-6ff100dacfeb,b7a54…"
click at [151, 255] on input "checkbox" at bounding box center [149, 253] width 8 height 8
checkbox input "false"
type input "e33c4069-3417-4f85-9407-0ae3eecd41a6,b7a54a03-6261-4134-8c90-d5d5ca30181f"
click at [150, 271] on input "checkbox" at bounding box center [149, 273] width 8 height 8
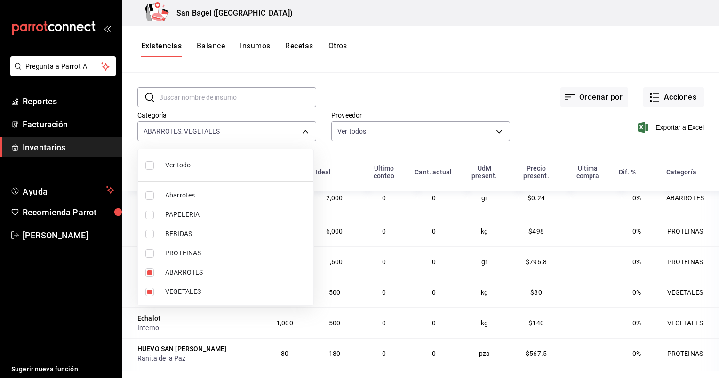
checkbox input "false"
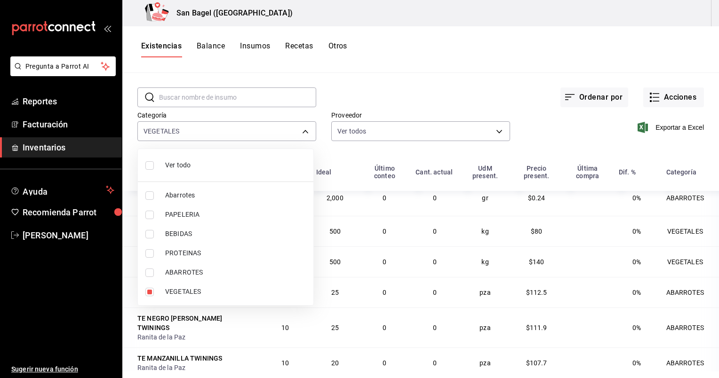
type input "b7a54a03-6261-4134-8c90-d5d5ca30181f"
click at [153, 297] on li "VEGETALES" at bounding box center [226, 291] width 176 height 19
checkbox input "false"
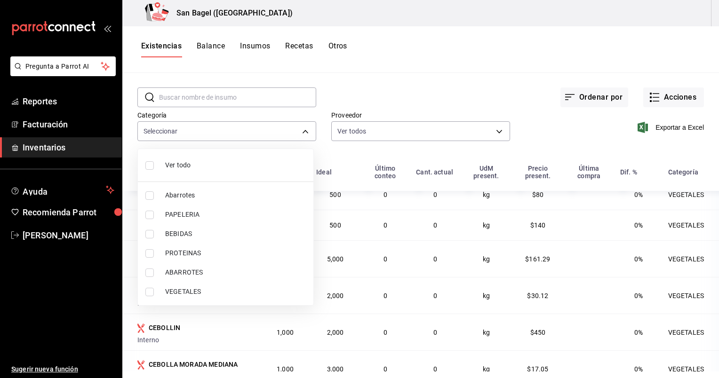
click at [149, 214] on input "checkbox" at bounding box center [149, 215] width 8 height 8
checkbox input "true"
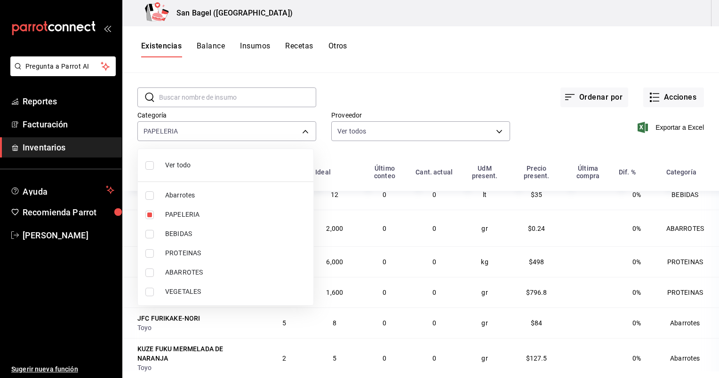
type input "2977c4a5-c3b5-4d59-a0fe-62f759541c49"
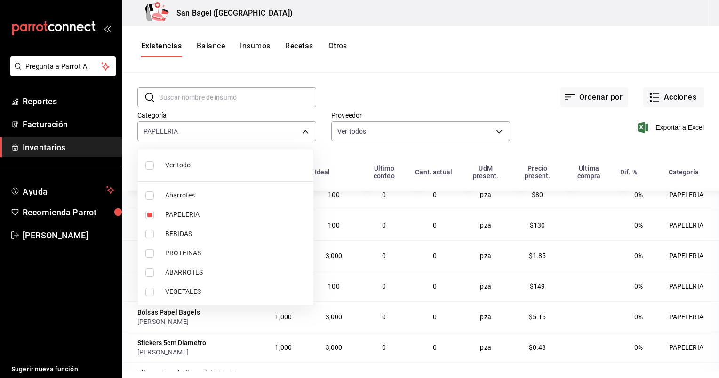
click at [415, 152] on div at bounding box center [359, 189] width 719 height 378
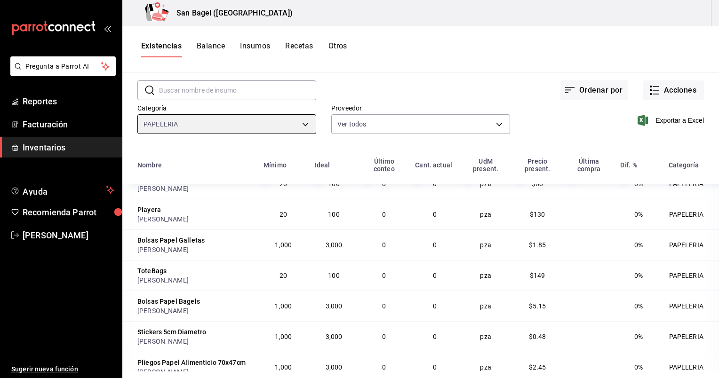
scroll to position [0, 0]
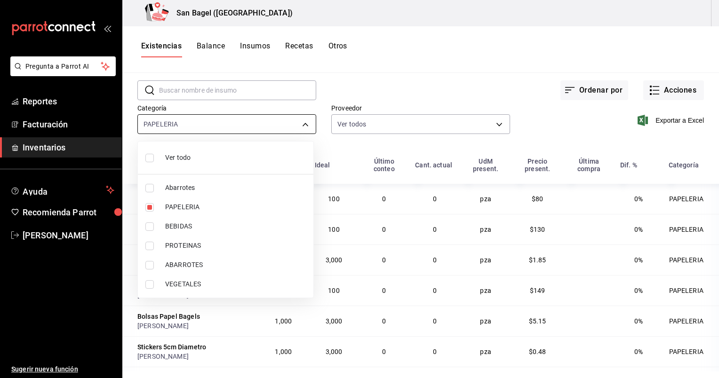
click at [276, 126] on body "Pregunta a Parrot AI Reportes Facturación Inventarios Ayuda Recomienda Parrot […" at bounding box center [359, 186] width 719 height 372
click at [345, 73] on div at bounding box center [359, 189] width 719 height 378
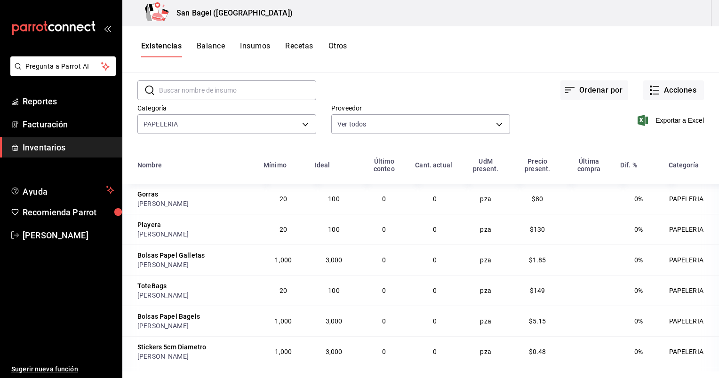
click at [47, 153] on span "Inventarios" at bounding box center [69, 147] width 92 height 13
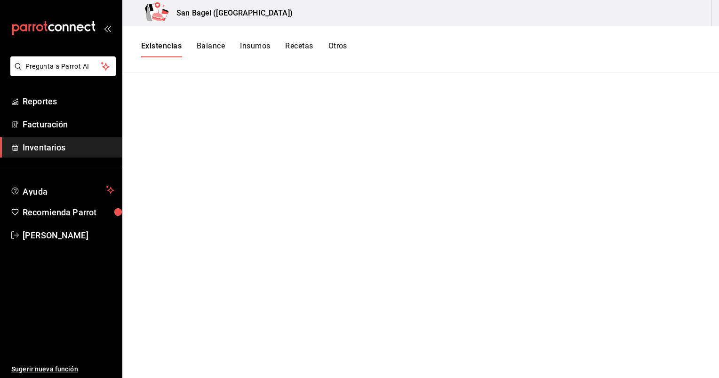
click at [56, 148] on span "Inventarios" at bounding box center [69, 147] width 92 height 13
click at [199, 47] on button "Balance" at bounding box center [211, 49] width 28 height 16
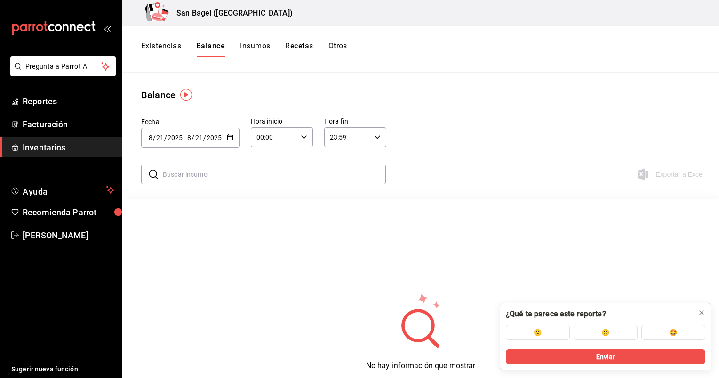
click at [170, 44] on button "Existencias" at bounding box center [161, 49] width 40 height 16
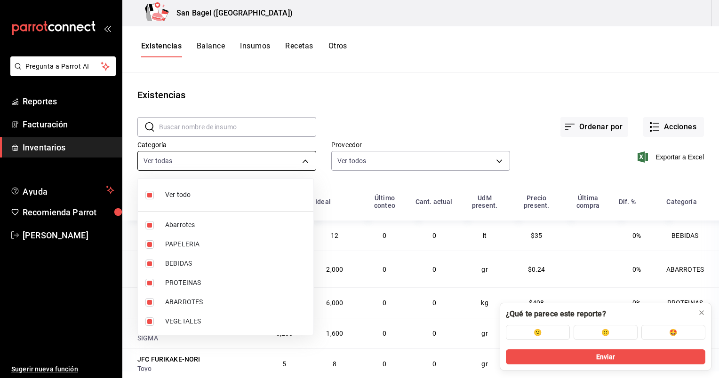
click at [269, 157] on body "Pregunta a Parrot AI Reportes Facturación Inventarios Ayuda Recomienda Parrot […" at bounding box center [359, 186] width 719 height 372
click at [269, 157] on div at bounding box center [359, 189] width 719 height 378
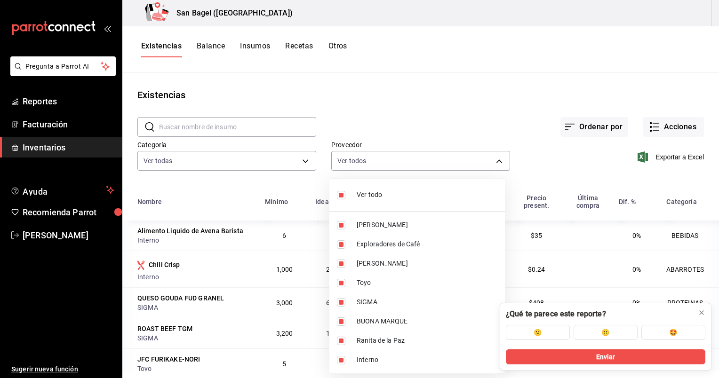
click at [369, 154] on body "Pregunta a Parrot AI Reportes Facturación Inventarios Ayuda Recomienda Parrot […" at bounding box center [359, 186] width 719 height 372
click at [369, 154] on div at bounding box center [359, 189] width 719 height 378
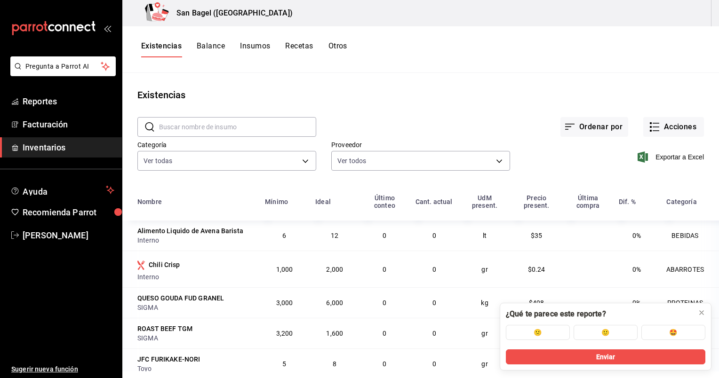
click at [210, 47] on button "Balance" at bounding box center [211, 49] width 28 height 16
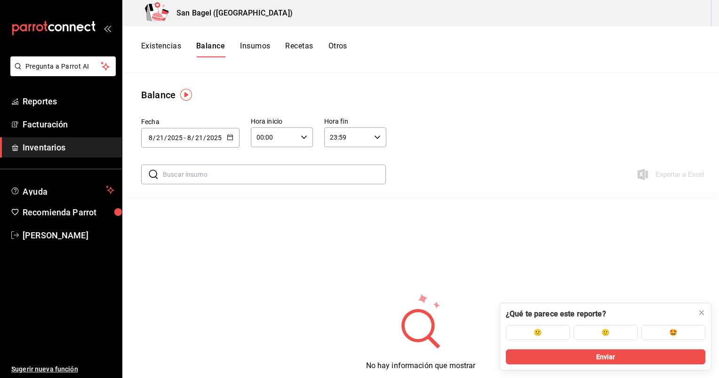
click at [251, 48] on button "Insumos" at bounding box center [255, 49] width 30 height 16
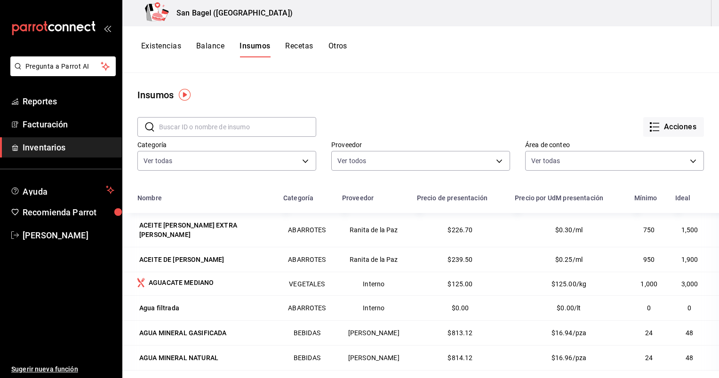
click at [215, 50] on button "Balance" at bounding box center [210, 49] width 28 height 16
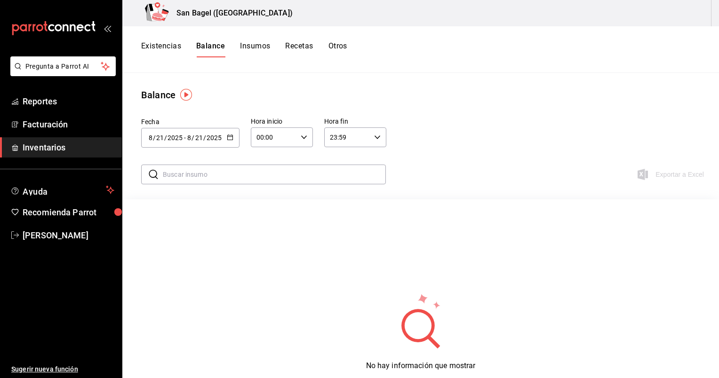
click at [250, 48] on button "Insumos" at bounding box center [255, 49] width 30 height 16
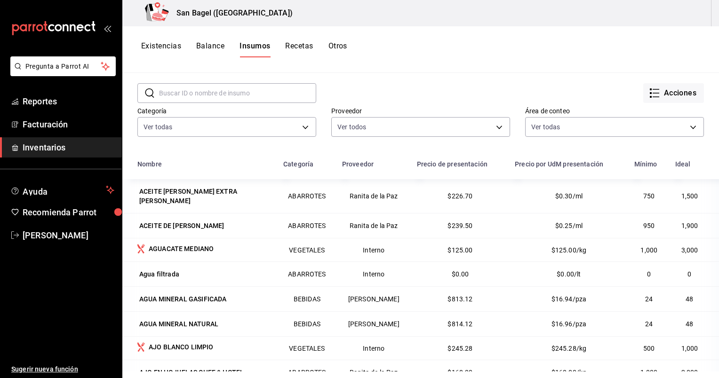
scroll to position [32, 0]
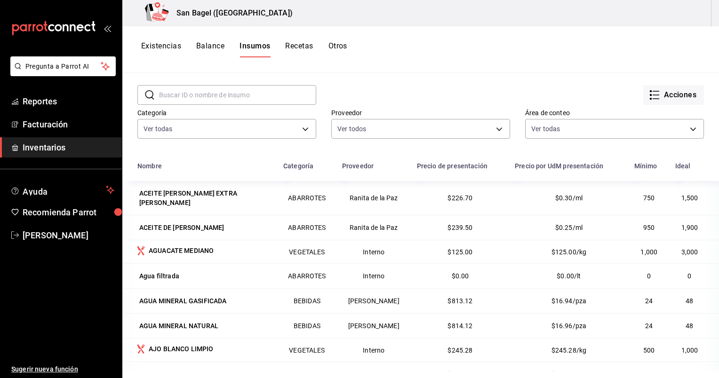
click at [295, 47] on button "Recetas" at bounding box center [299, 49] width 28 height 16
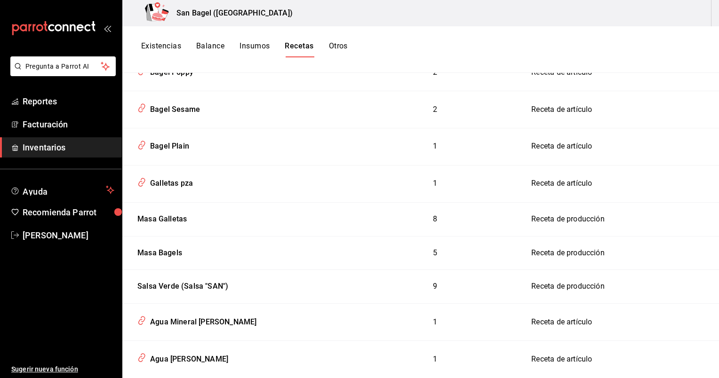
scroll to position [2129, 0]
click at [167, 277] on div "Salsa Verde (Salsa "SAN")" at bounding box center [181, 284] width 95 height 15
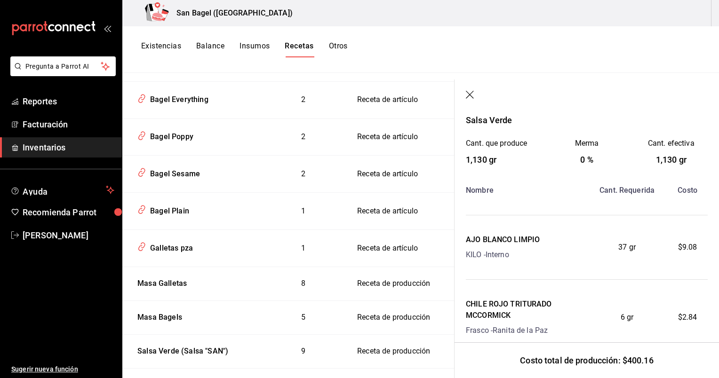
scroll to position [64, 0]
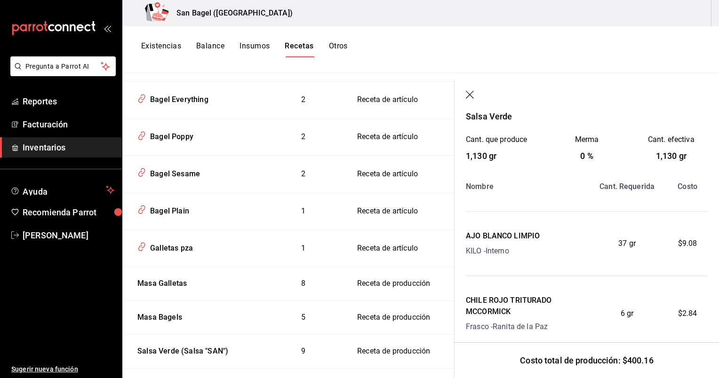
click at [471, 92] on icon "button" at bounding box center [470, 95] width 9 height 9
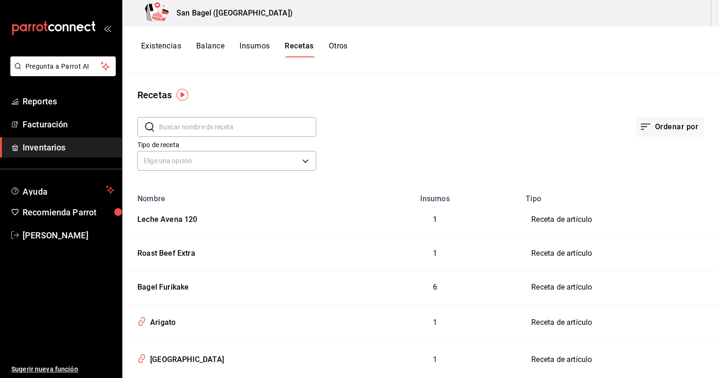
click at [338, 47] on button "Otros" at bounding box center [338, 49] width 19 height 16
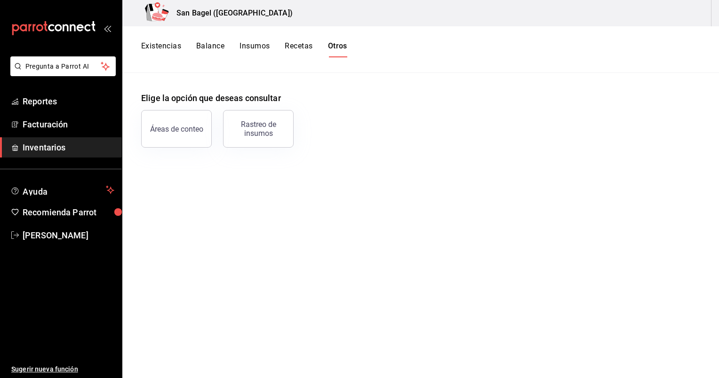
click at [243, 44] on button "Insumos" at bounding box center [255, 49] width 30 height 16
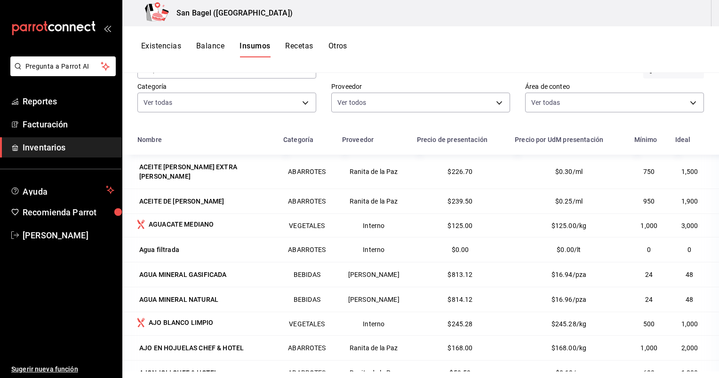
scroll to position [62, 0]
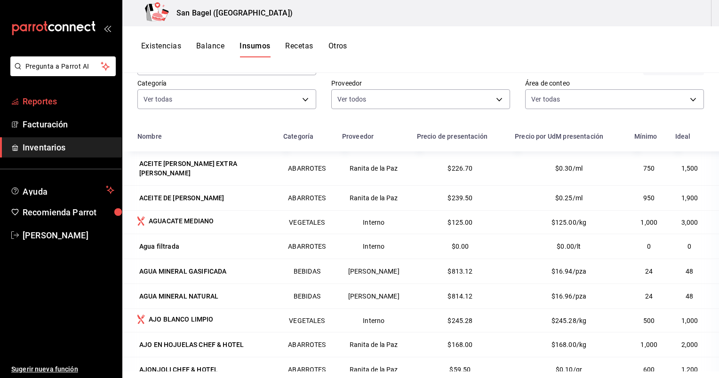
click at [58, 104] on span "Reportes" at bounding box center [69, 101] width 92 height 13
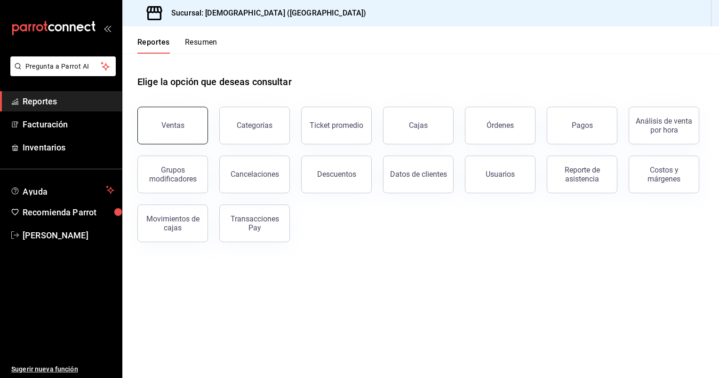
click at [166, 125] on div "Ventas" at bounding box center [172, 125] width 23 height 9
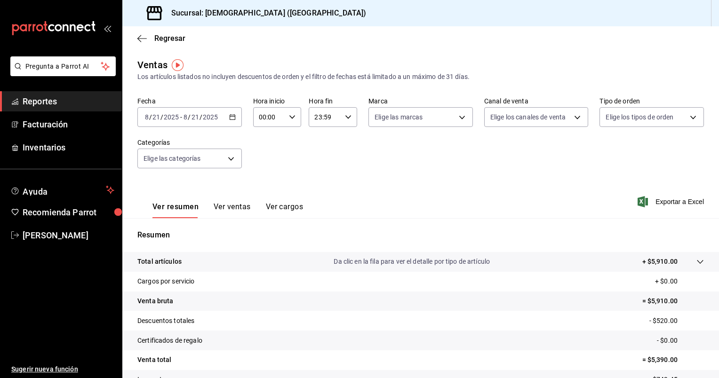
click at [235, 211] on button "Ver ventas" at bounding box center [232, 210] width 37 height 16
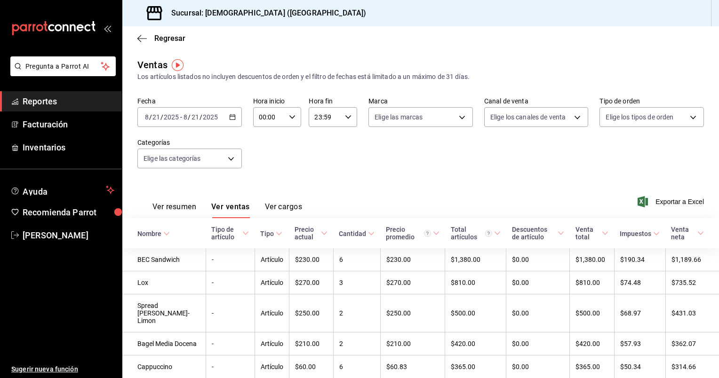
click at [171, 213] on button "Ver resumen" at bounding box center [175, 210] width 44 height 16
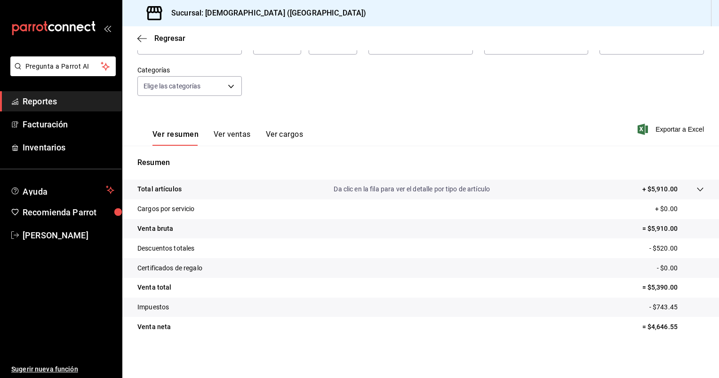
scroll to position [14, 0]
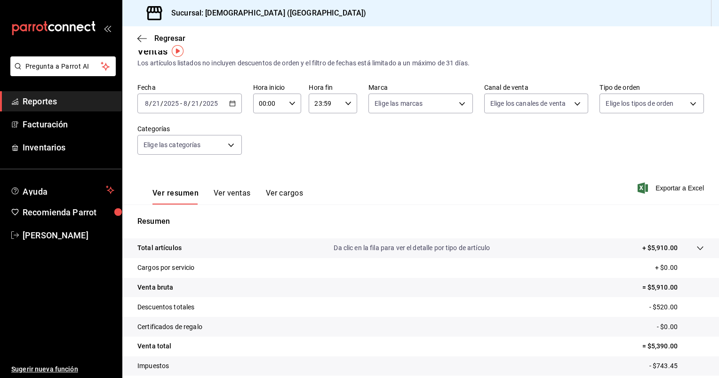
click at [232, 105] on \(Stroke\) "button" at bounding box center [233, 103] width 6 height 5
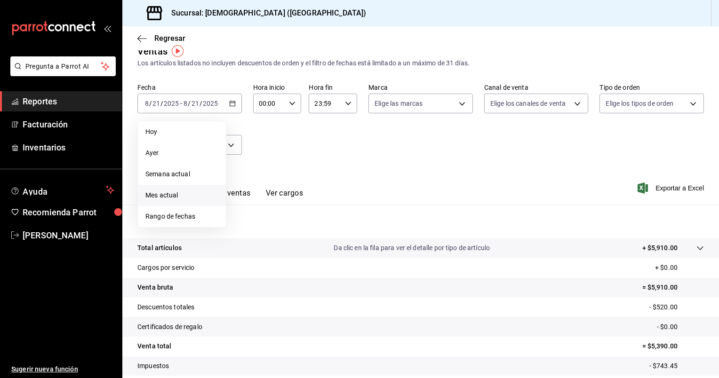
click at [179, 194] on span "Mes actual" at bounding box center [181, 196] width 73 height 10
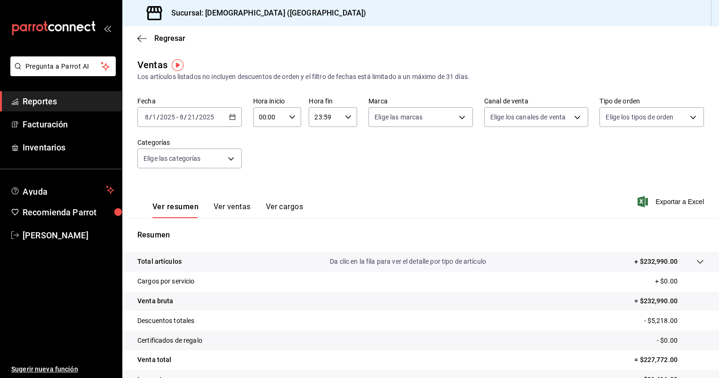
click at [231, 118] on icon "button" at bounding box center [232, 117] width 7 height 7
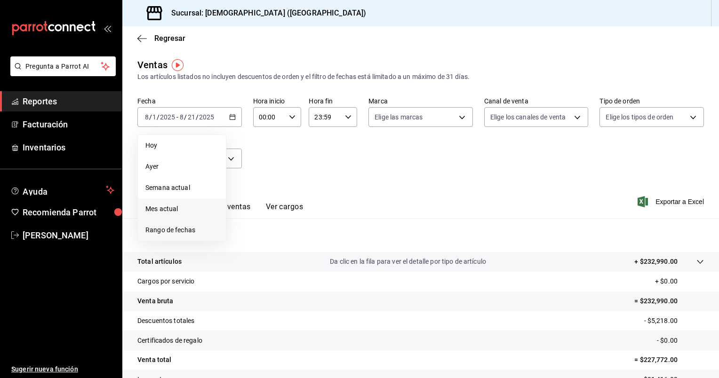
click at [181, 227] on span "Rango de fechas" at bounding box center [181, 230] width 73 height 10
click at [330, 154] on icon "button" at bounding box center [329, 151] width 11 height 11
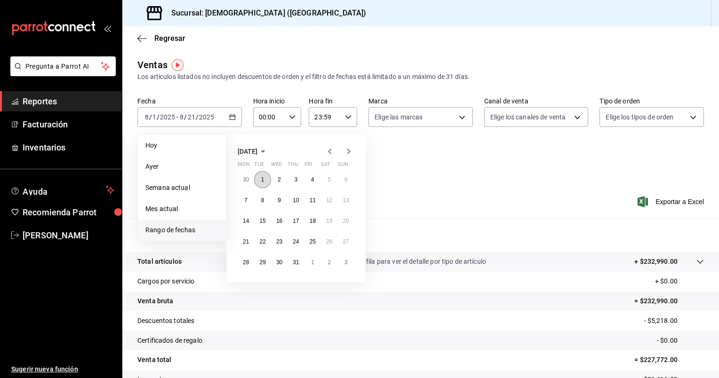
click at [258, 182] on button "1" at bounding box center [262, 179] width 16 height 17
click at [294, 259] on abbr "31" at bounding box center [296, 262] width 6 height 7
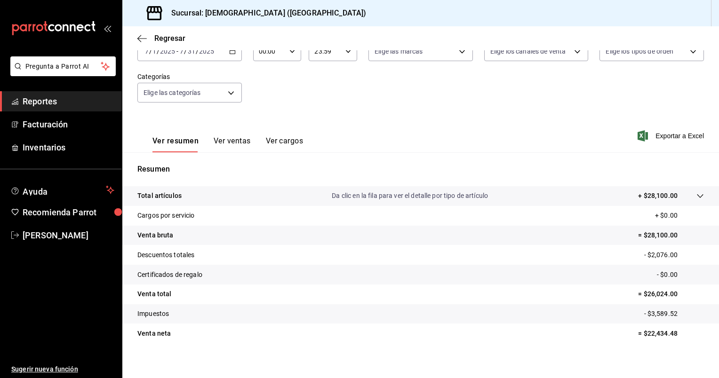
scroll to position [72, 0]
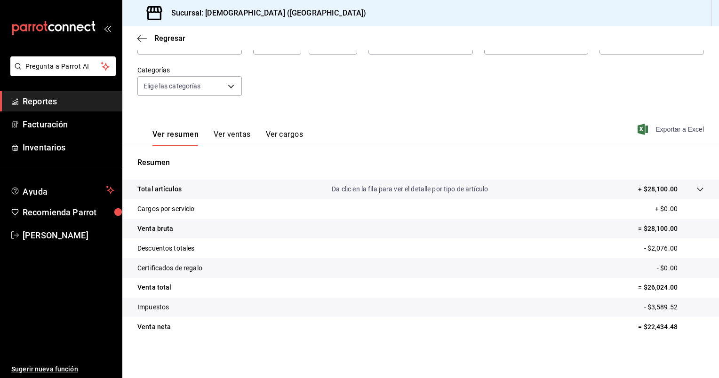
click at [657, 130] on span "Exportar a Excel" at bounding box center [672, 129] width 64 height 11
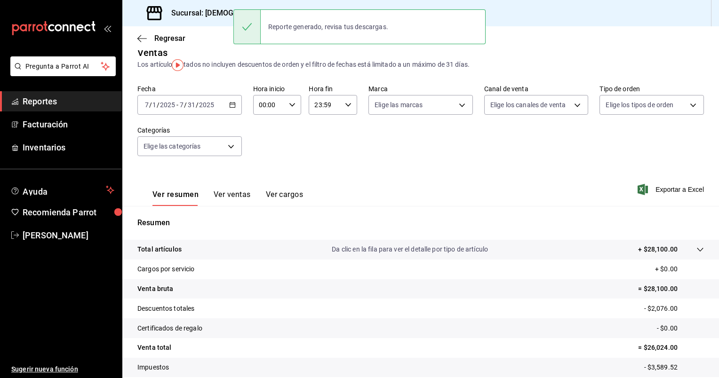
scroll to position [0, 0]
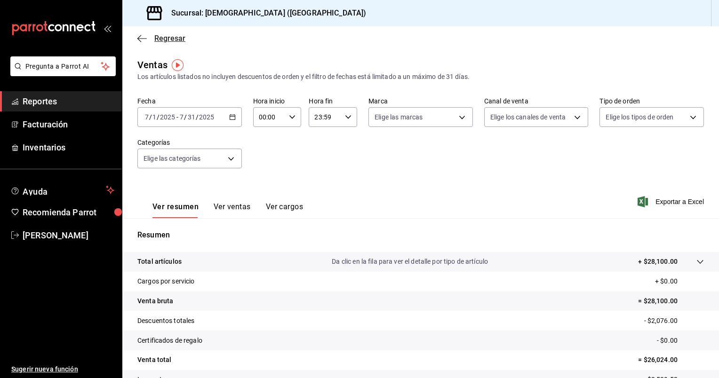
click at [168, 38] on span "Regresar" at bounding box center [169, 38] width 31 height 9
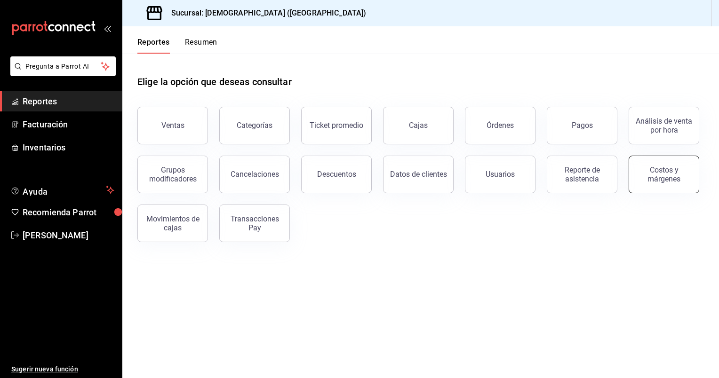
click at [656, 177] on div "Costos y márgenes" at bounding box center [664, 175] width 58 height 18
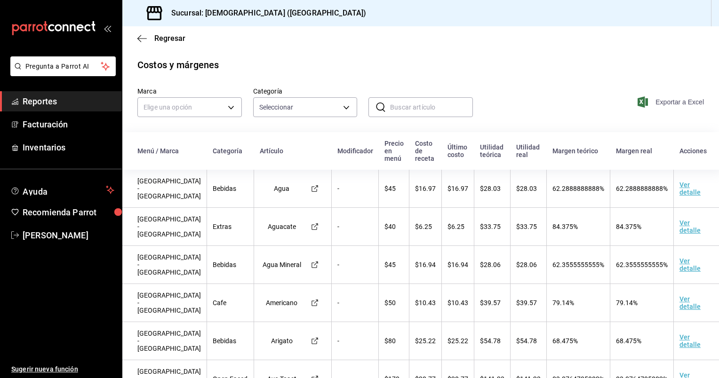
click at [665, 102] on span "Exportar a Excel" at bounding box center [672, 101] width 64 height 11
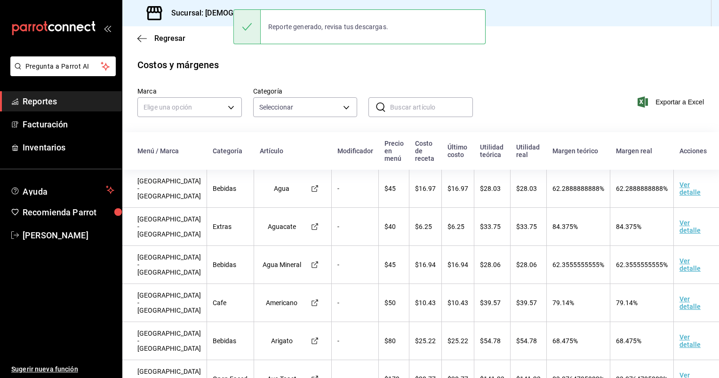
click at [332, 151] on th "Modificador" at bounding box center [355, 151] width 47 height 38
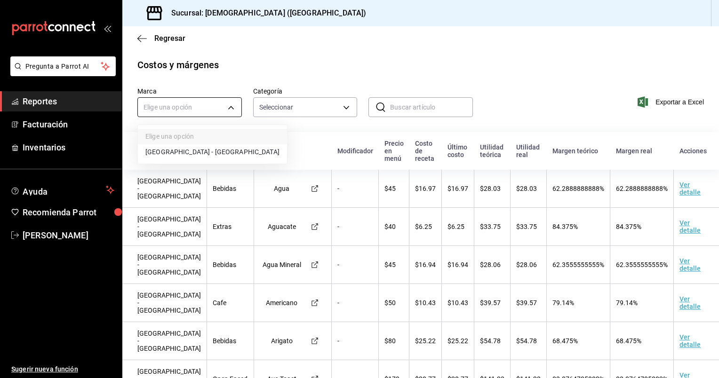
click at [227, 115] on body "Pregunta a Parrot AI Reportes Facturación Inventarios Ayuda Recomienda Parrot […" at bounding box center [359, 189] width 719 height 378
click at [227, 115] on div at bounding box center [359, 189] width 719 height 378
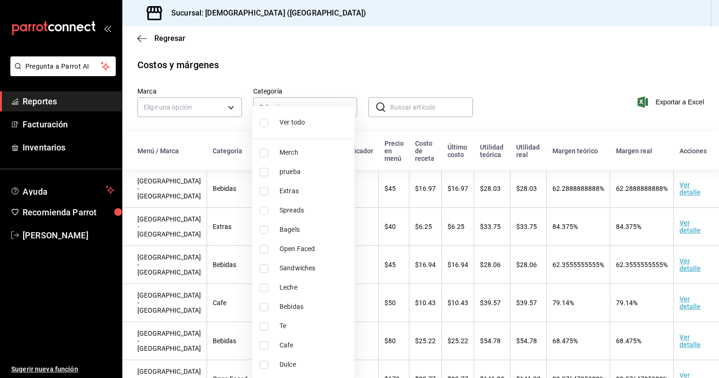
click at [299, 107] on body "Pregunta a Parrot AI Reportes Facturación Inventarios Ayuda Recomienda Parrot […" at bounding box center [359, 189] width 719 height 378
click at [236, 110] on div at bounding box center [359, 189] width 719 height 378
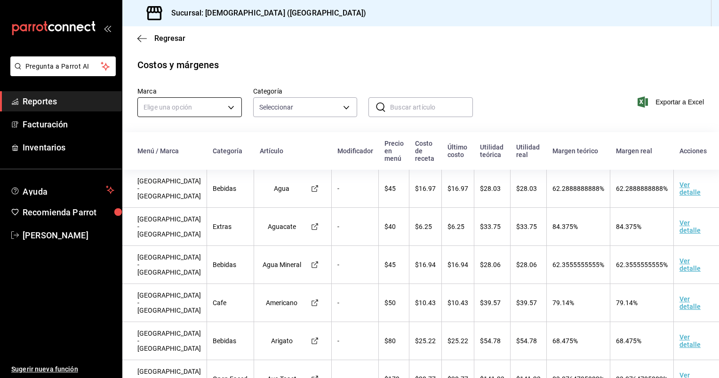
click at [230, 109] on body "Pregunta a Parrot AI Reportes Facturación Inventarios Ayuda Recomienda Parrot […" at bounding box center [359, 189] width 719 height 378
click at [185, 152] on li "[GEOGRAPHIC_DATA] - [GEOGRAPHIC_DATA]" at bounding box center [212, 153] width 149 height 16
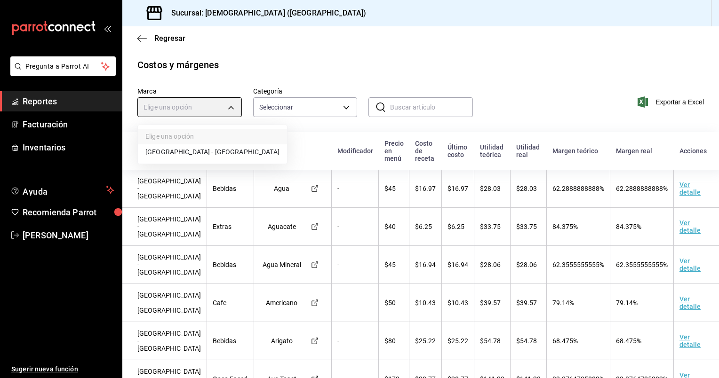
type input "3c807736-9685-473a-98f3-7a6a5ec202aa"
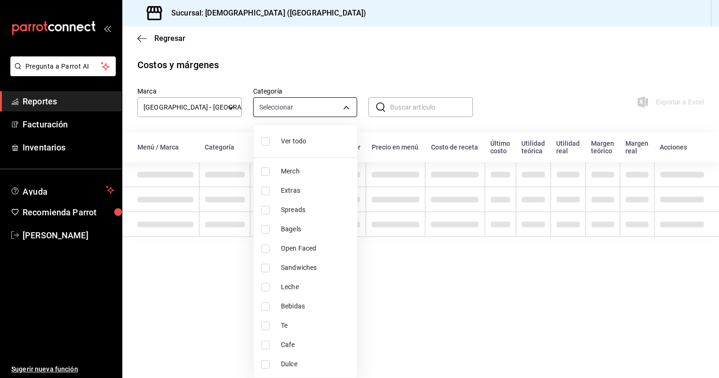
click at [303, 111] on body "Pregunta a Parrot AI Reportes Facturación Inventarios Ayuda Recomienda Parrot […" at bounding box center [359, 189] width 719 height 378
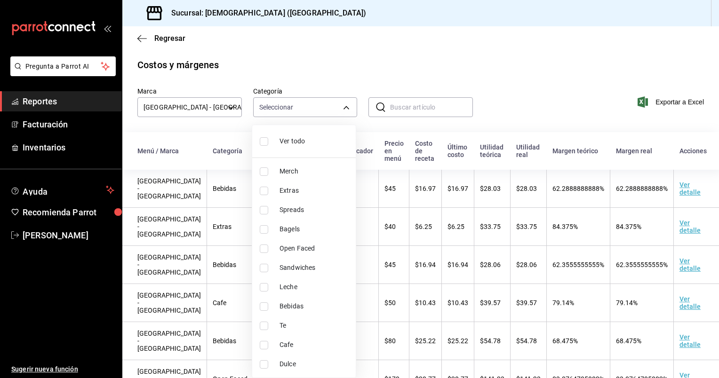
click at [281, 139] on span "Ver todo" at bounding box center [314, 142] width 69 height 10
type input "070e0bef-fb15-4d01-8495-686648f639db,6787122a-d7e9-4c32-8103-43021ac6b52c,45e37…"
checkbox input "true"
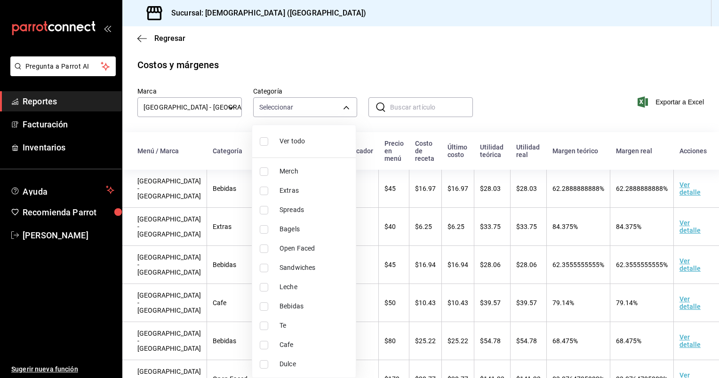
checkbox input "true"
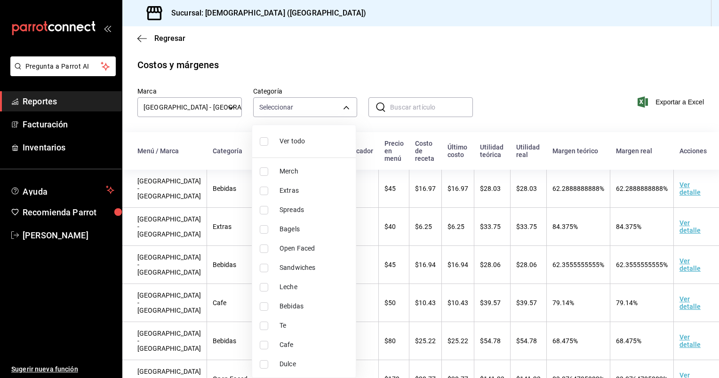
checkbox input "true"
click at [535, 73] on div at bounding box center [359, 189] width 719 height 378
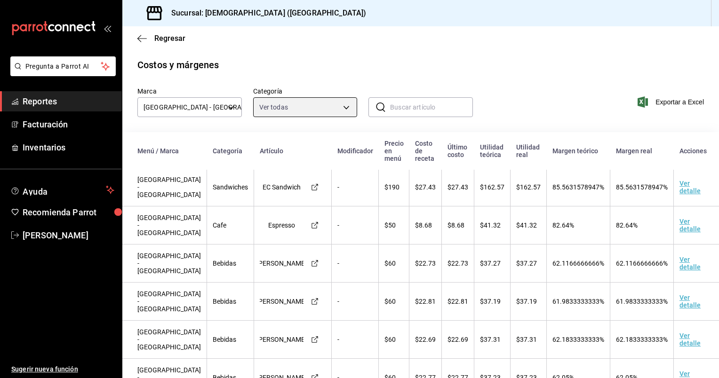
scroll to position [408, 0]
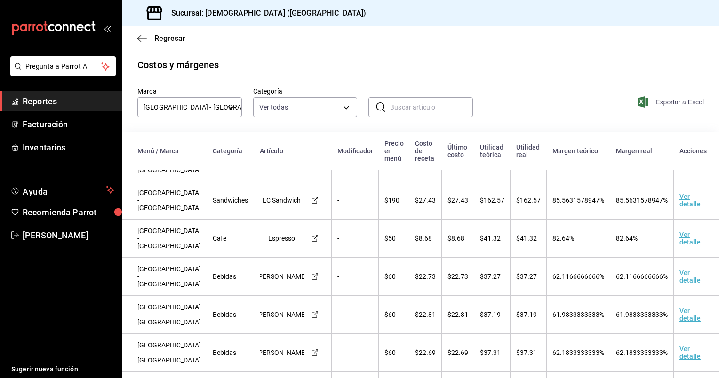
click at [666, 106] on span "Exportar a Excel" at bounding box center [672, 101] width 64 height 11
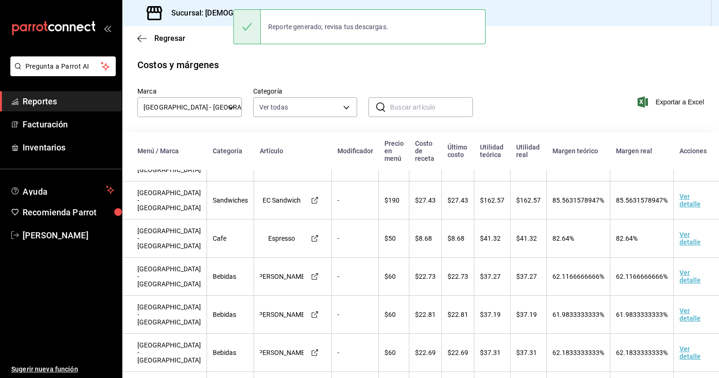
click at [499, 63] on div "Costos y márgenes" at bounding box center [420, 65] width 567 height 14
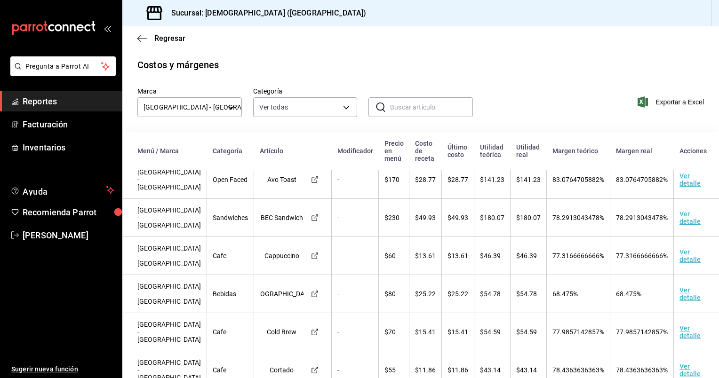
scroll to position [0, 0]
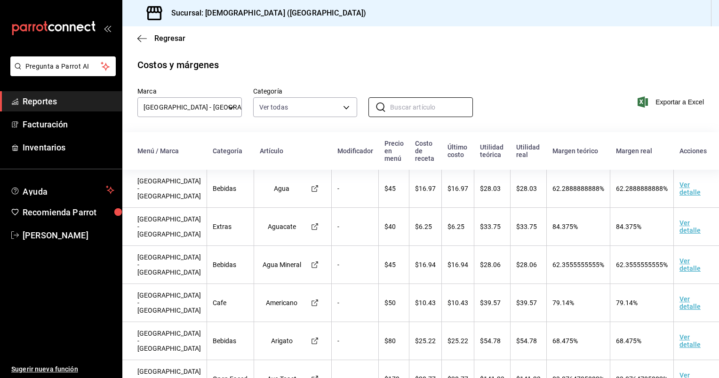
drag, startPoint x: 396, startPoint y: 104, endPoint x: 343, endPoint y: 62, distance: 68.0
click at [343, 62] on div "Costos y márgenes Marca [GEOGRAPHIC_DATA] - [GEOGRAPHIC_DATA] 3c807736-9685-473…" at bounding box center [420, 259] width 597 height 403
click at [343, 62] on div "Costos y márgenes" at bounding box center [420, 65] width 567 height 14
click at [53, 106] on span "Reportes" at bounding box center [69, 101] width 92 height 13
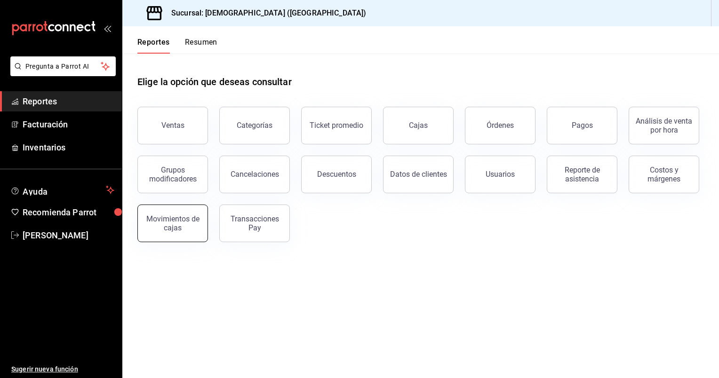
click at [178, 227] on div "Movimientos de cajas" at bounding box center [173, 224] width 58 height 18
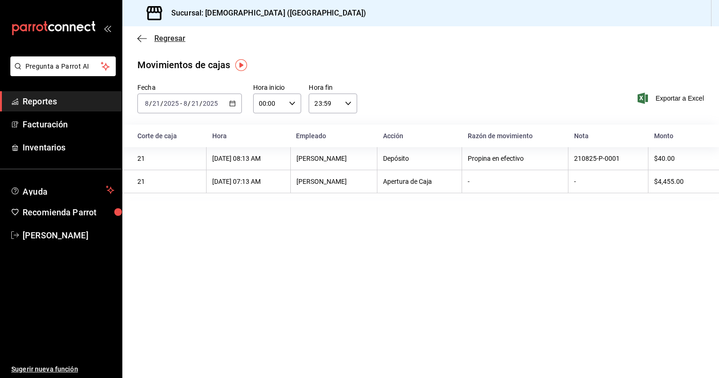
click at [143, 39] on icon "button" at bounding box center [141, 38] width 9 height 8
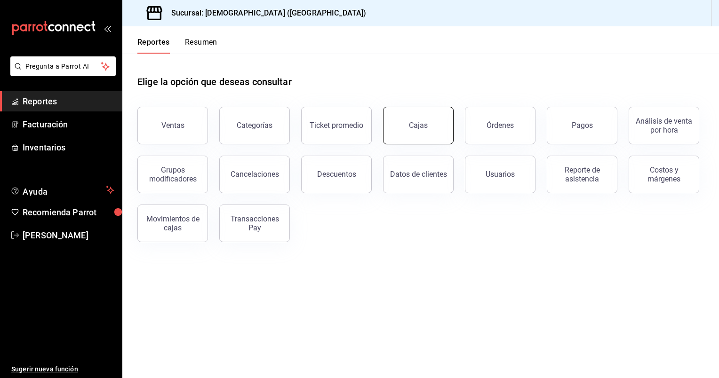
click at [412, 141] on button "Cajas" at bounding box center [418, 126] width 71 height 38
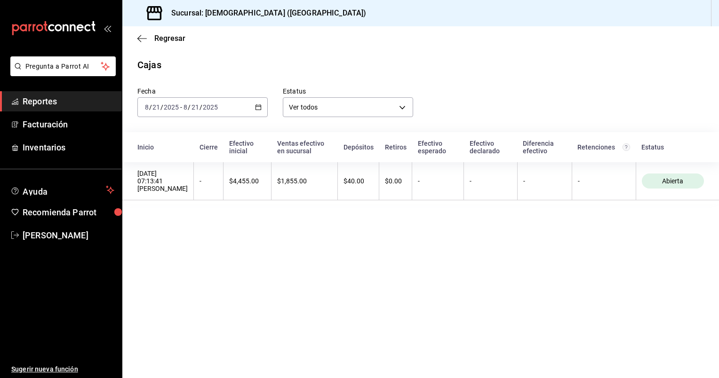
click at [261, 111] on div "[DATE] [DATE] - [DATE] [DATE]" at bounding box center [202, 107] width 130 height 20
click at [176, 156] on span "Ayer" at bounding box center [181, 157] width 73 height 10
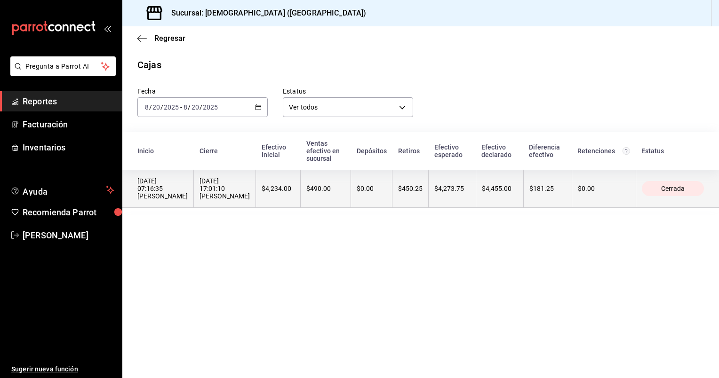
click at [674, 187] on div "Cerrada" at bounding box center [673, 188] width 62 height 15
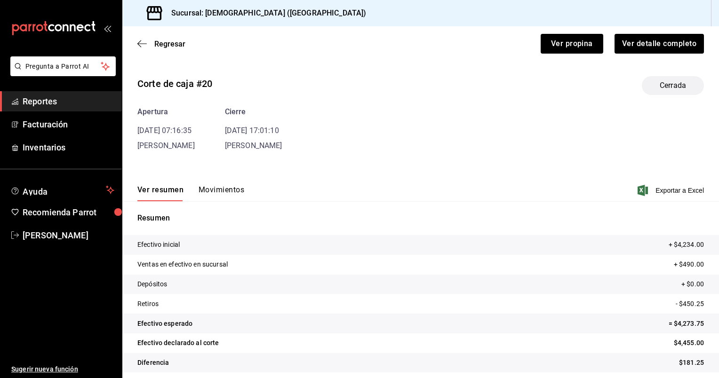
scroll to position [6, 0]
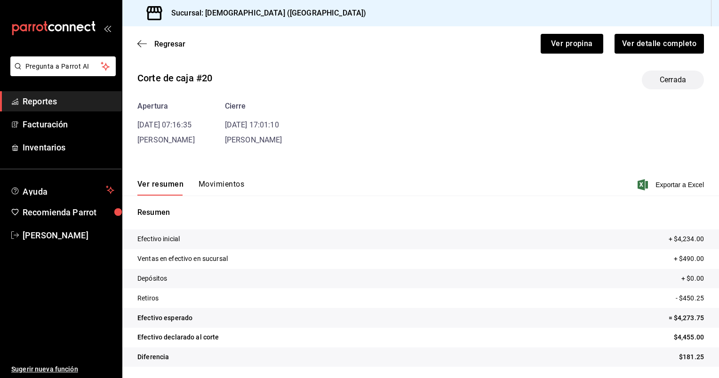
click at [217, 182] on button "Movimientos" at bounding box center [222, 188] width 46 height 16
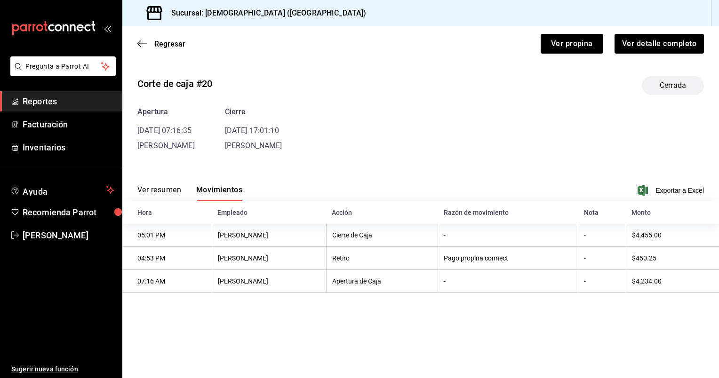
click at [165, 192] on button "Ver resumen" at bounding box center [159, 193] width 44 height 16
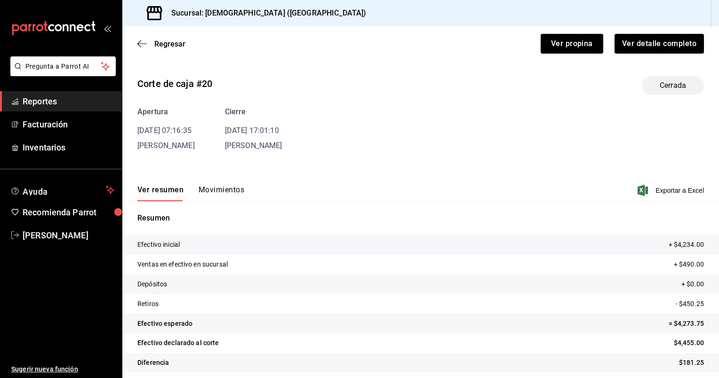
scroll to position [6, 0]
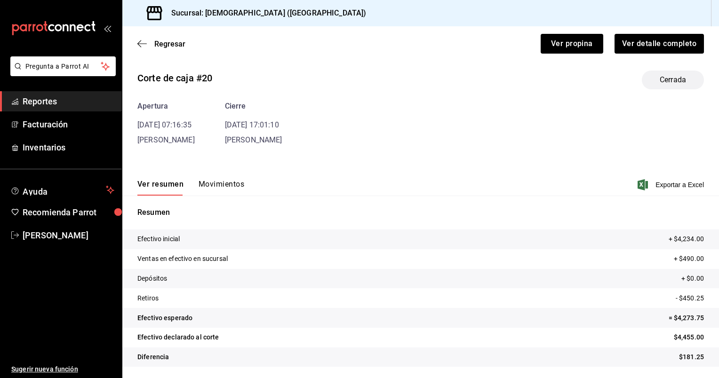
click at [217, 183] on button "Movimientos" at bounding box center [222, 188] width 46 height 16
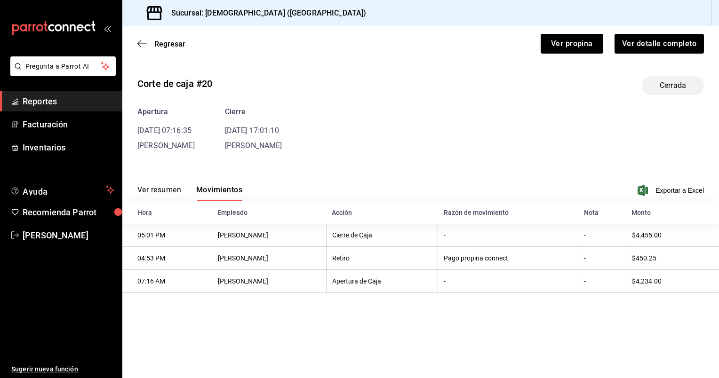
scroll to position [0, 0]
click at [167, 181] on div "Ver resumen Movimientos Exportar a Excel" at bounding box center [420, 187] width 597 height 27
click at [167, 188] on button "Ver resumen" at bounding box center [159, 193] width 44 height 16
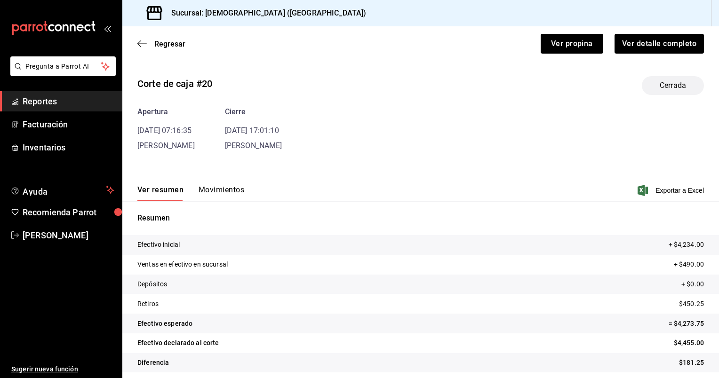
scroll to position [6, 0]
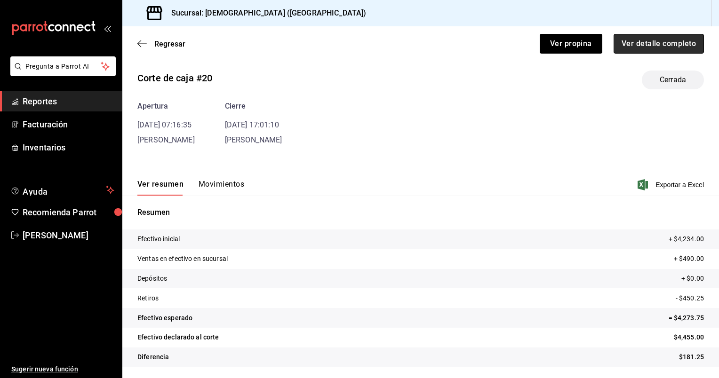
click at [648, 45] on button "Ver detalle completo" at bounding box center [659, 44] width 90 height 20
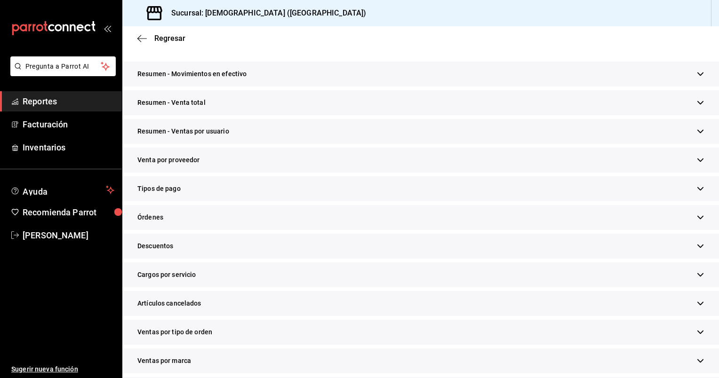
scroll to position [144, 0]
click at [687, 197] on div "Tipos de pago" at bounding box center [420, 188] width 597 height 25
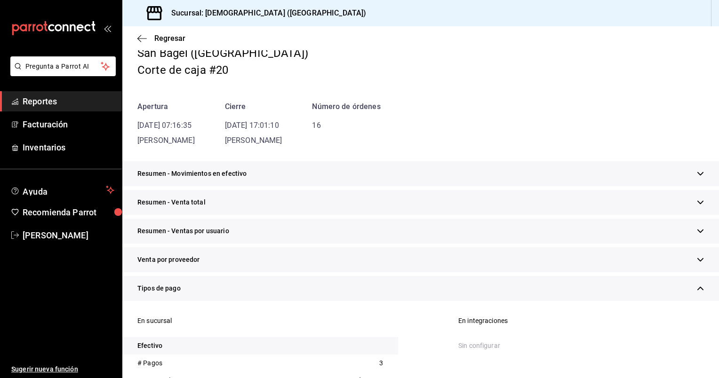
scroll to position [0, 0]
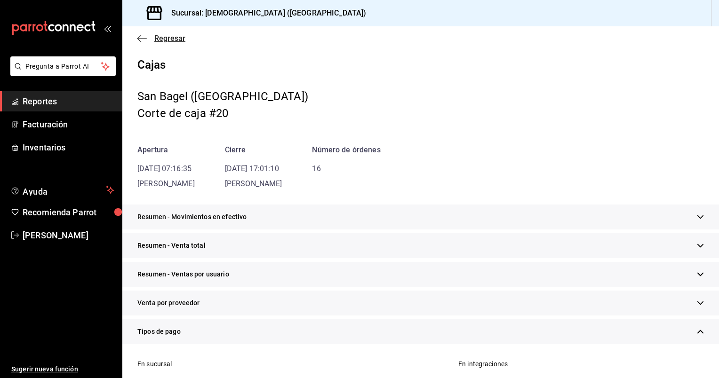
click at [163, 38] on span "Regresar" at bounding box center [169, 38] width 31 height 9
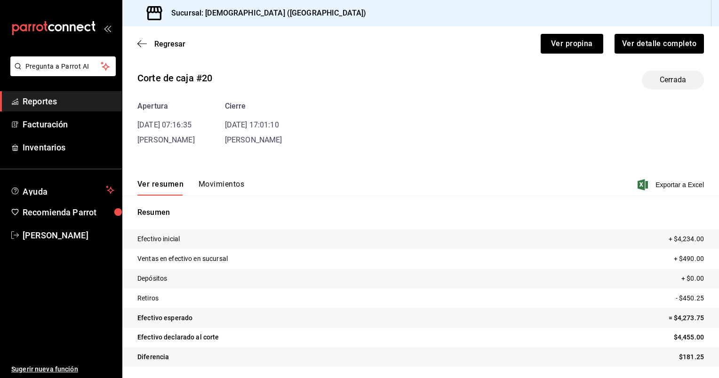
scroll to position [6, 0]
click at [635, 47] on button "Ver detalle completo" at bounding box center [659, 44] width 90 height 20
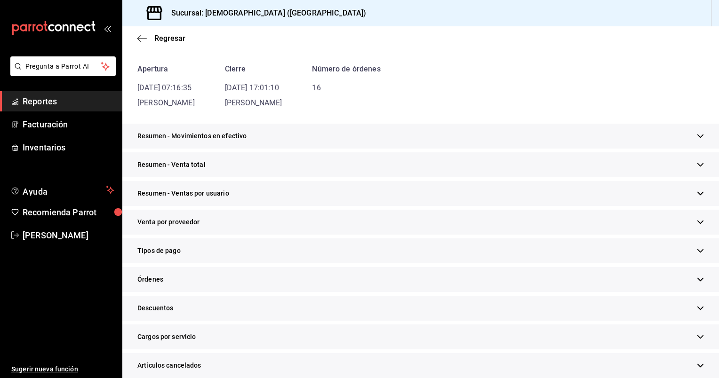
scroll to position [83, 0]
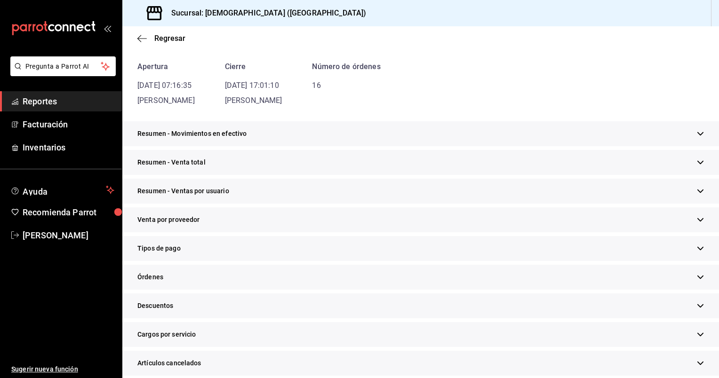
click at [200, 254] on div "Tipos de pago" at bounding box center [420, 248] width 597 height 25
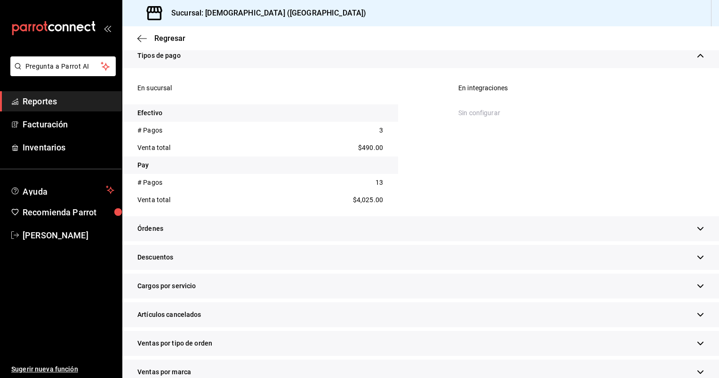
scroll to position [277, 0]
click at [300, 234] on div "Órdenes" at bounding box center [420, 228] width 597 height 25
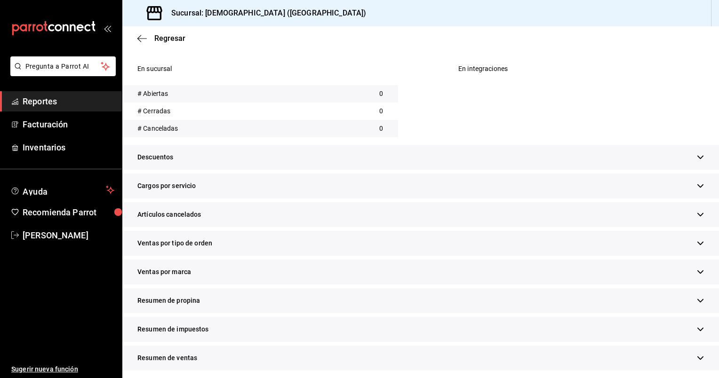
scroll to position [473, 0]
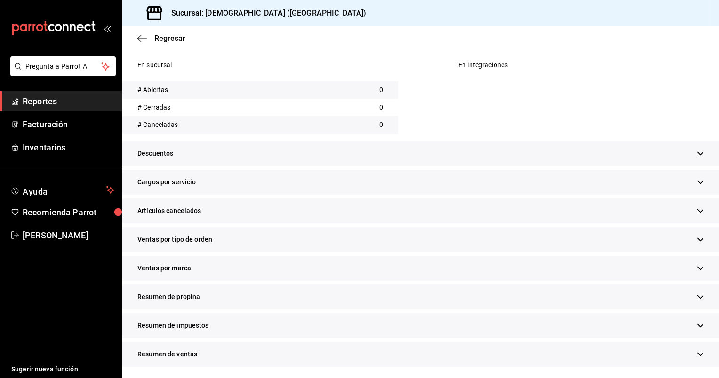
click at [205, 248] on div "Ventas por tipo de orden" at bounding box center [420, 239] width 597 height 25
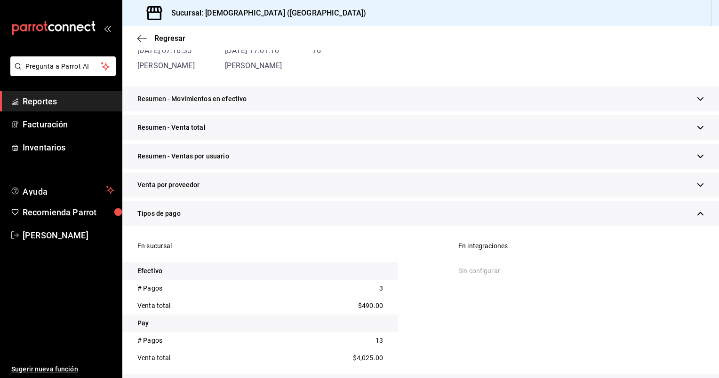
scroll to position [95, 0]
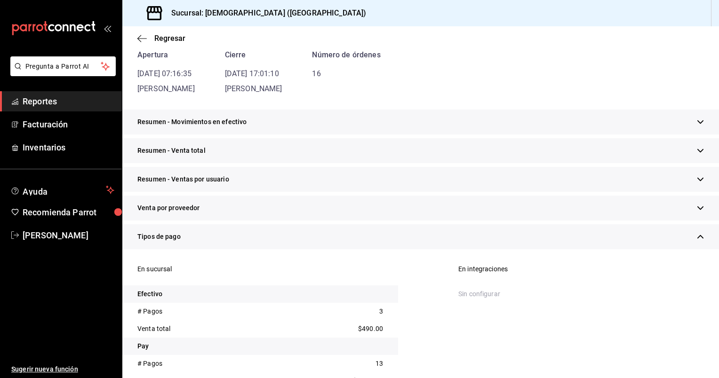
click at [195, 156] on div "Resumen - Venta total" at bounding box center [420, 150] width 597 height 25
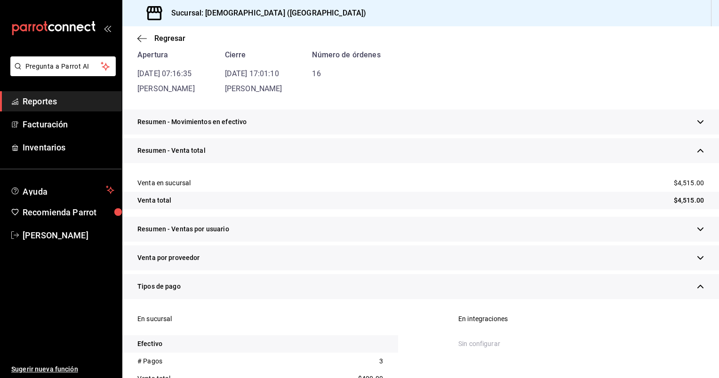
click at [205, 128] on div "Resumen - Movimientos en efectivo" at bounding box center [420, 122] width 597 height 25
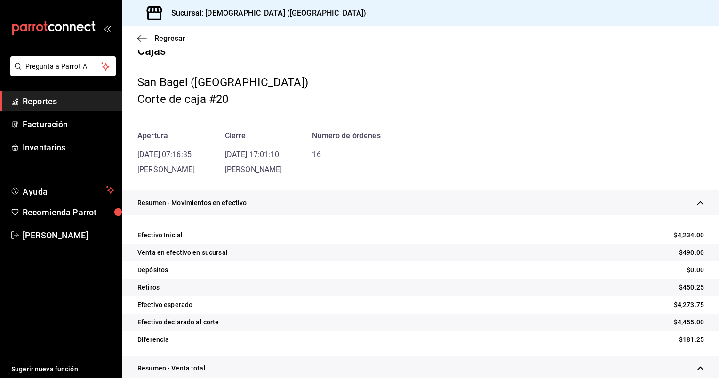
scroll to position [0, 0]
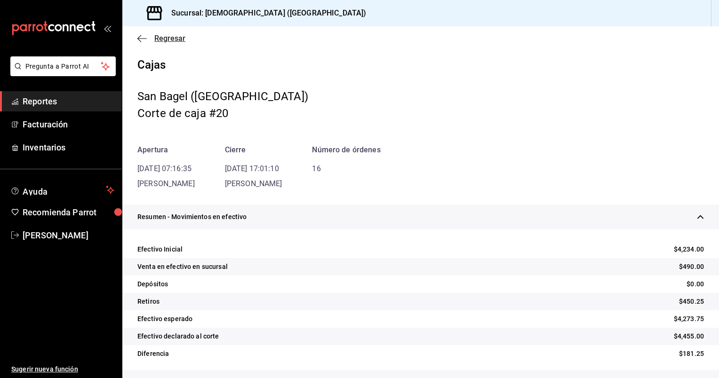
click at [165, 38] on span "Regresar" at bounding box center [169, 38] width 31 height 9
